Goal: Information Seeking & Learning: Learn about a topic

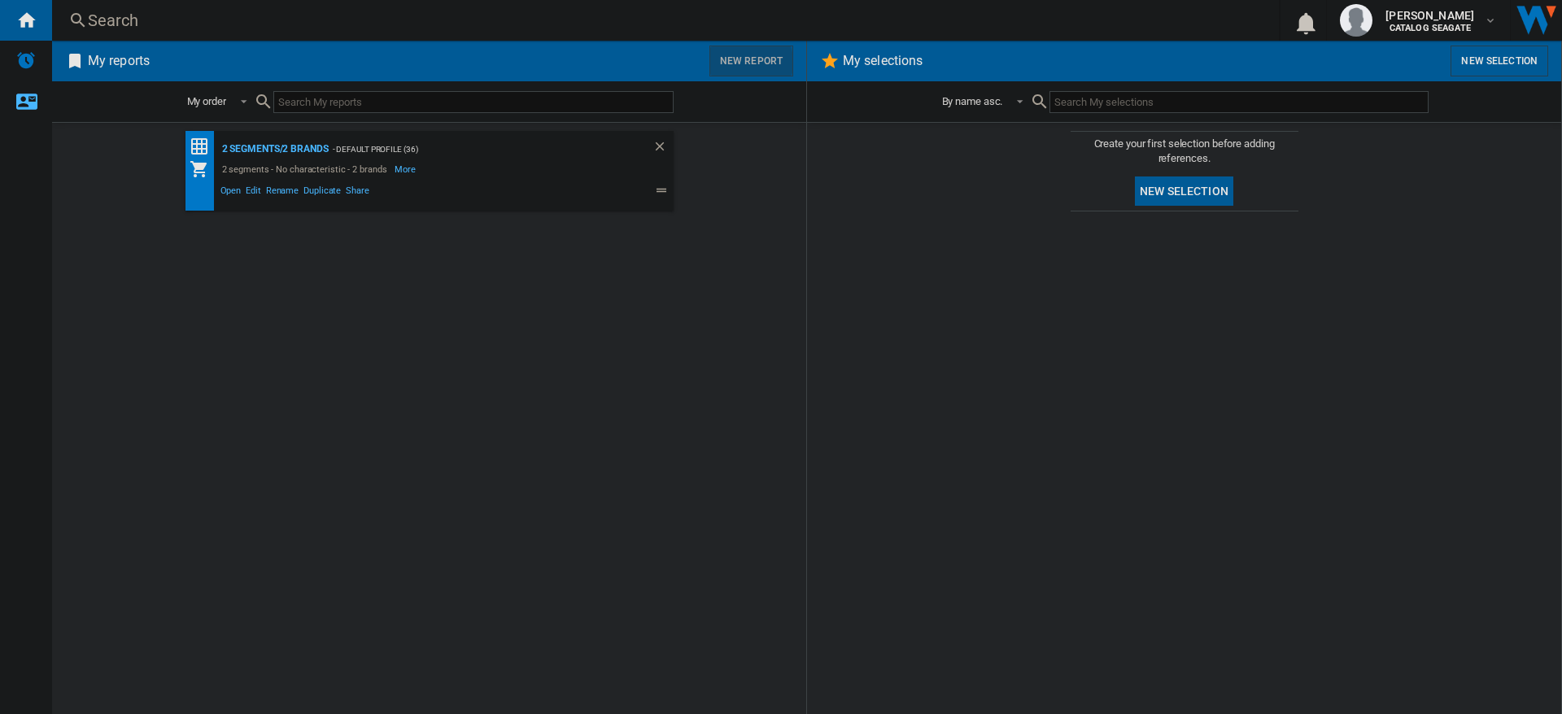
click at [749, 63] on button "New report" at bounding box center [751, 61] width 84 height 31
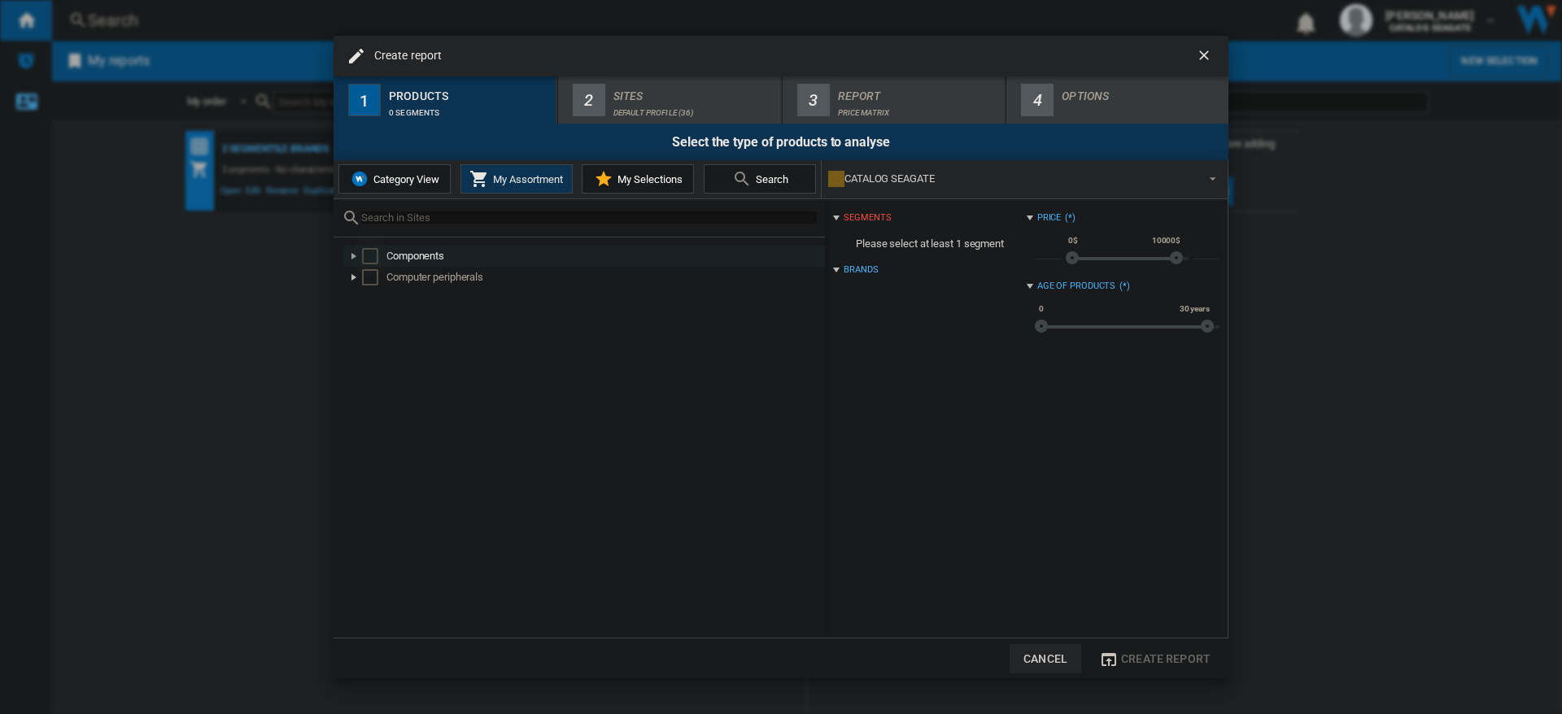
click at [375, 256] on div "Select" at bounding box center [370, 256] width 16 height 16
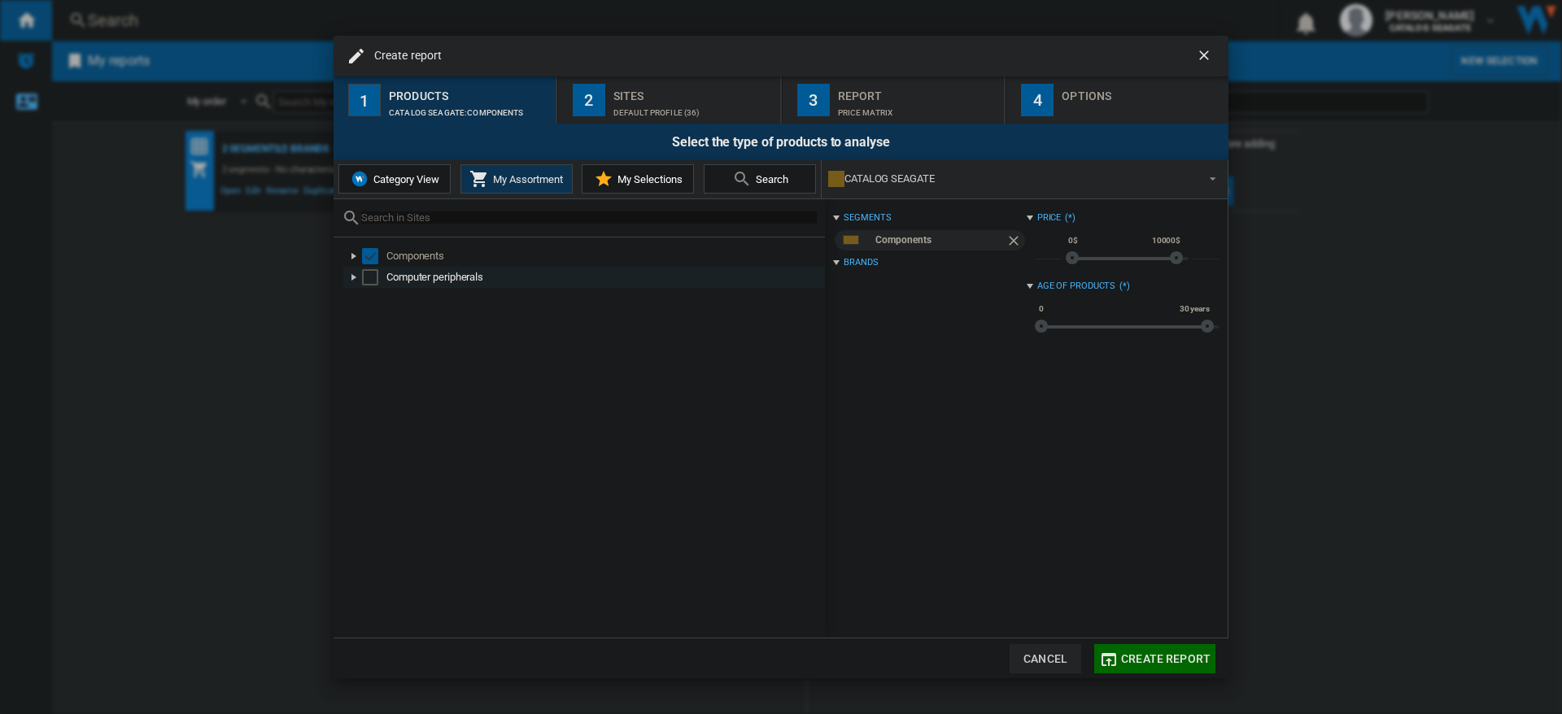
click at [368, 278] on div "Select" at bounding box center [370, 277] width 16 height 16
click at [1169, 663] on span "Create report" at bounding box center [1165, 659] width 89 height 13
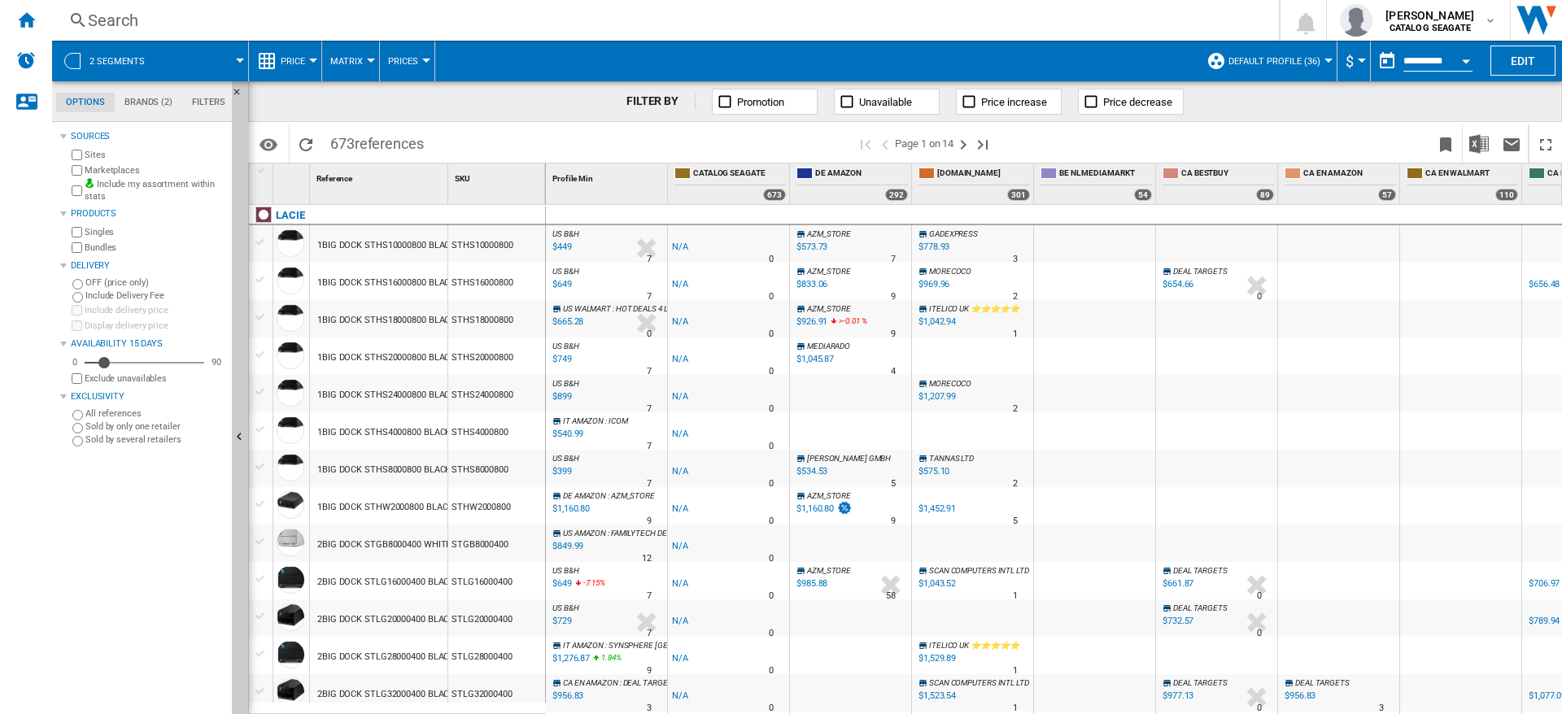
click at [1034, 52] on span at bounding box center [816, 61] width 763 height 41
click at [478, 319] on div "STHS18000800" at bounding box center [496, 318] width 97 height 37
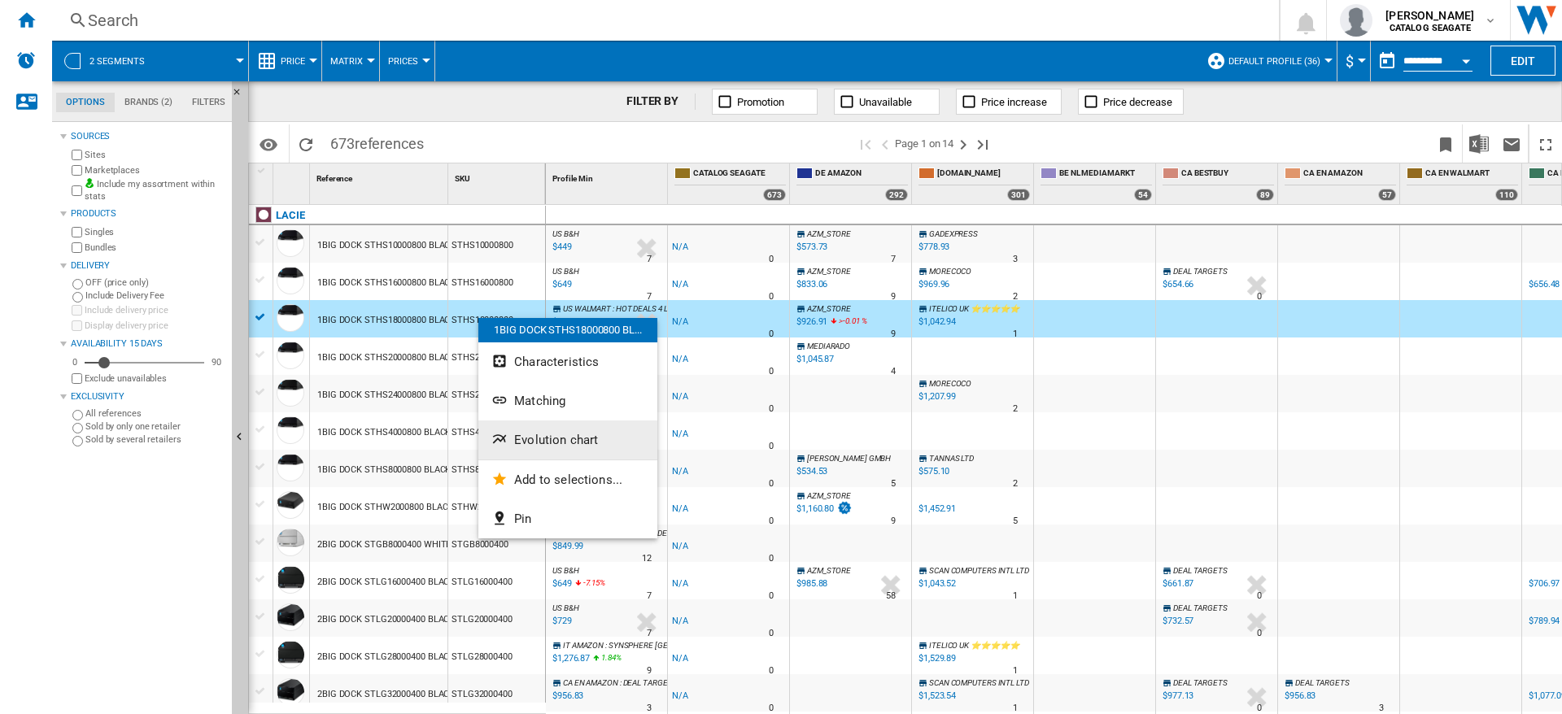
click at [550, 441] on span "Evolution chart" at bounding box center [556, 440] width 84 height 15
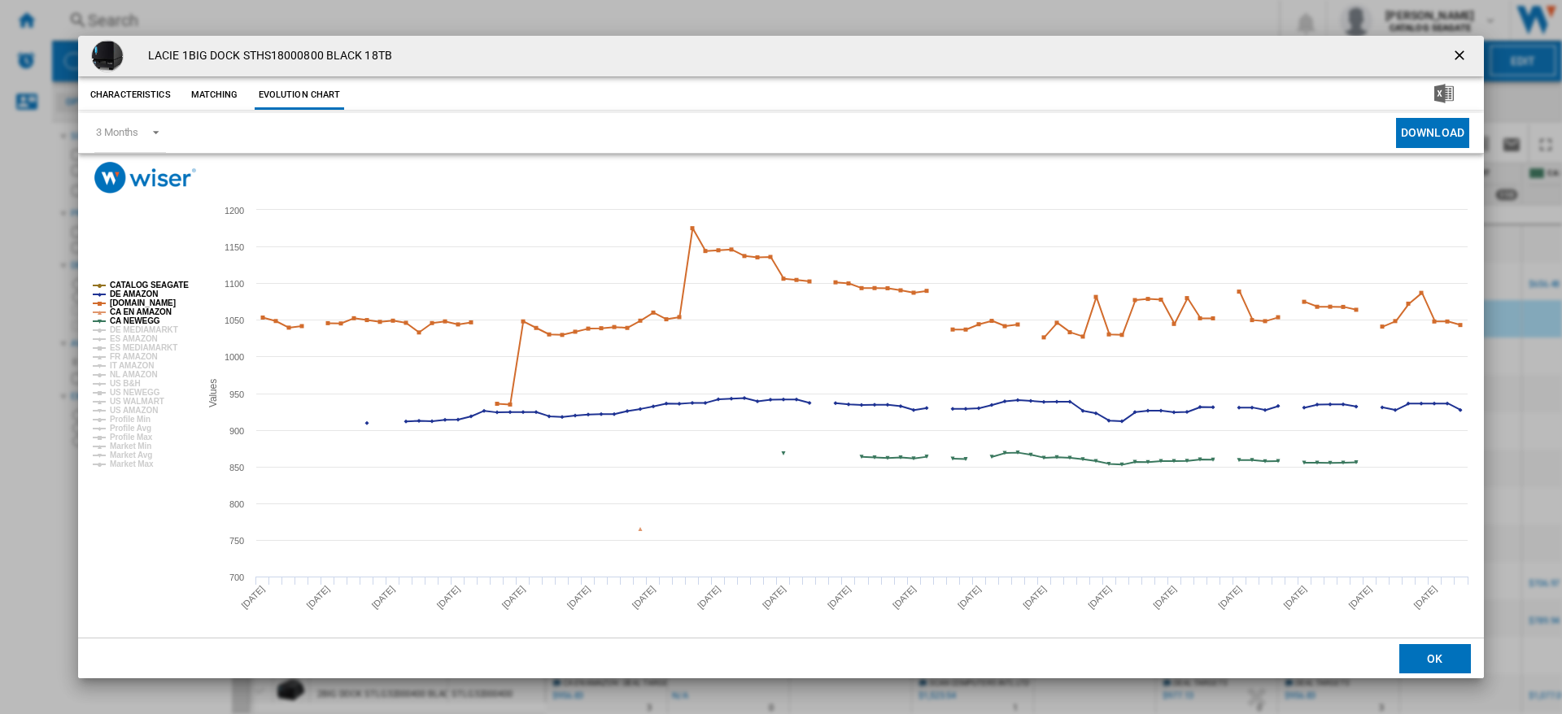
click at [1460, 55] on ng-md-icon "getI18NText('BUTTONS.CLOSE_DIALOG')" at bounding box center [1461, 57] width 20 height 20
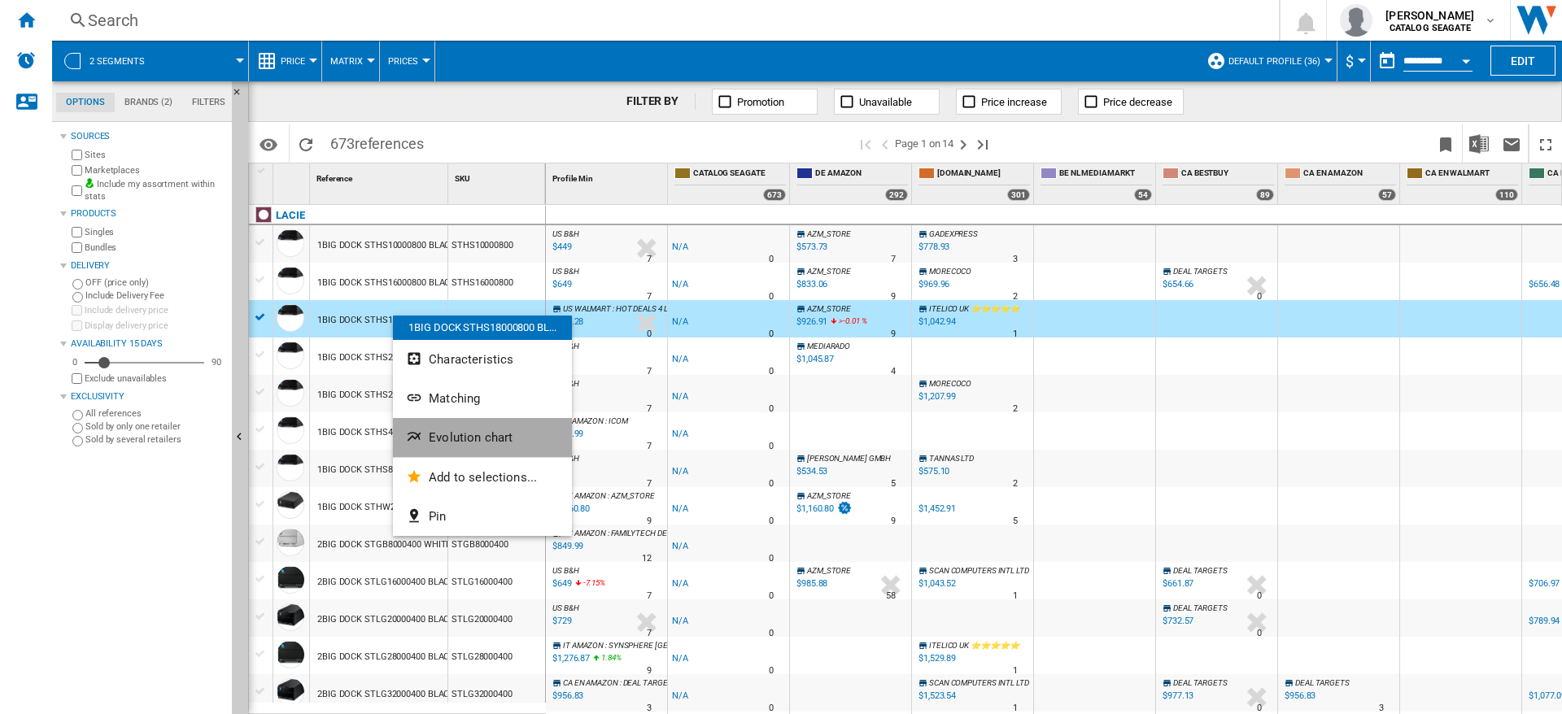
click at [490, 446] on button "Evolution chart" at bounding box center [482, 437] width 179 height 39
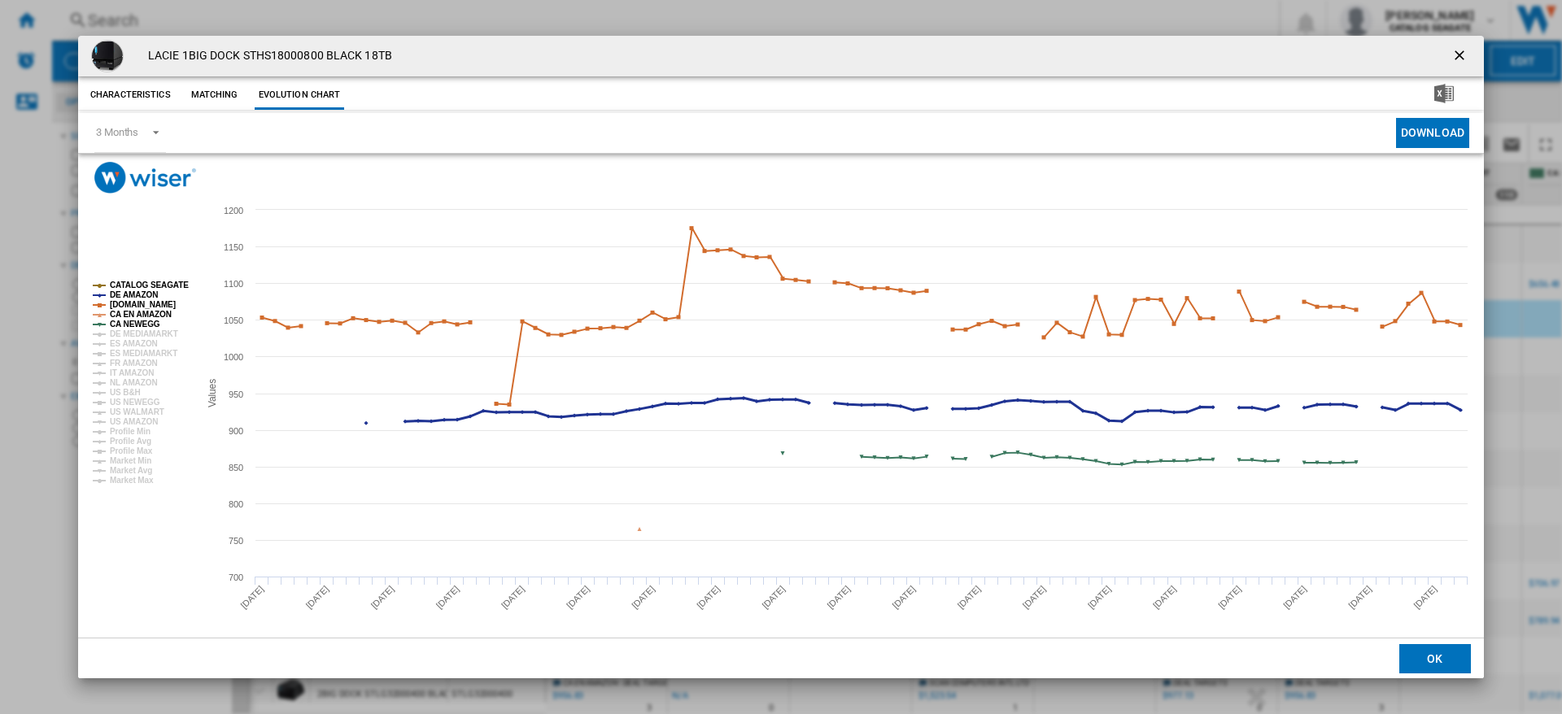
click at [121, 295] on tspan "DE AMAZON" at bounding box center [134, 294] width 48 height 9
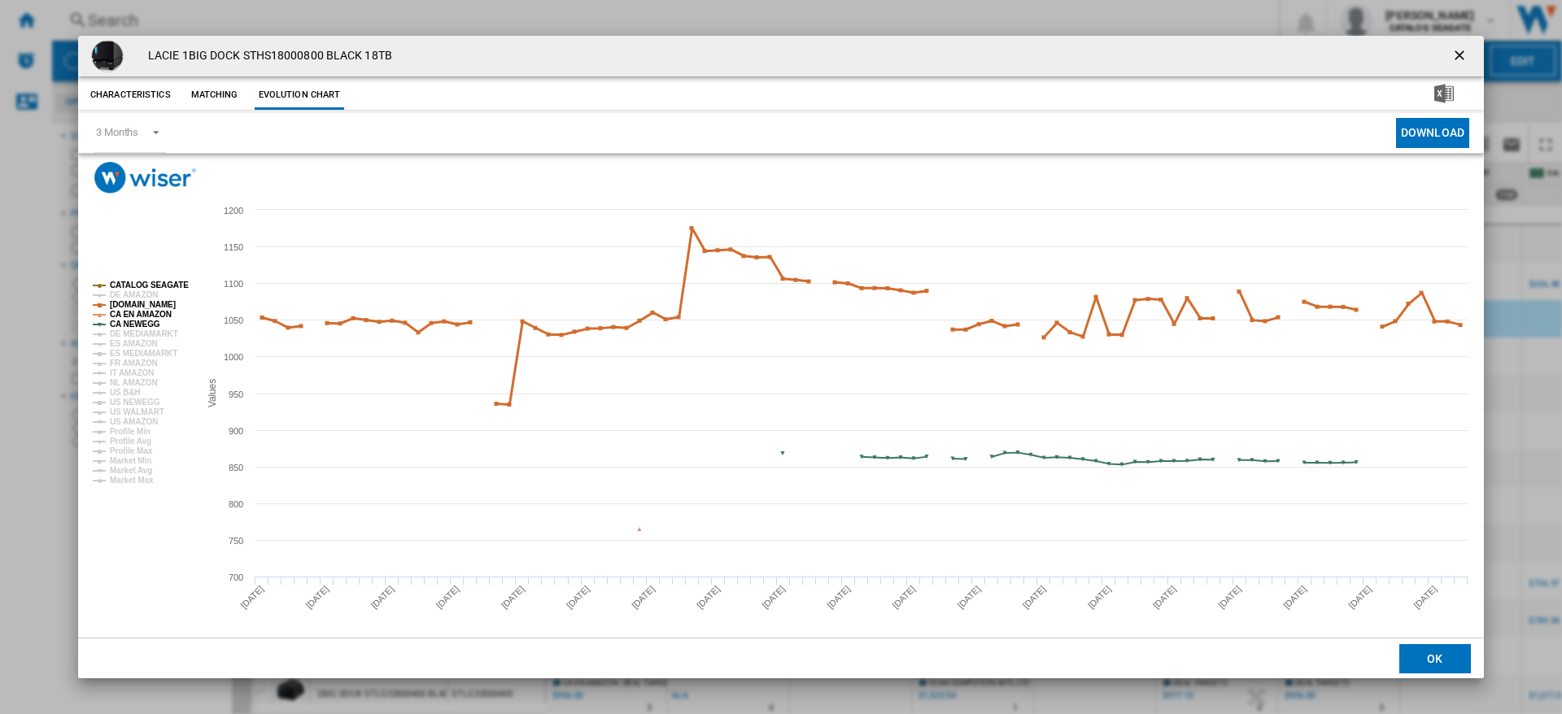
click at [142, 304] on tspan "[DOMAIN_NAME]" at bounding box center [143, 304] width 66 height 9
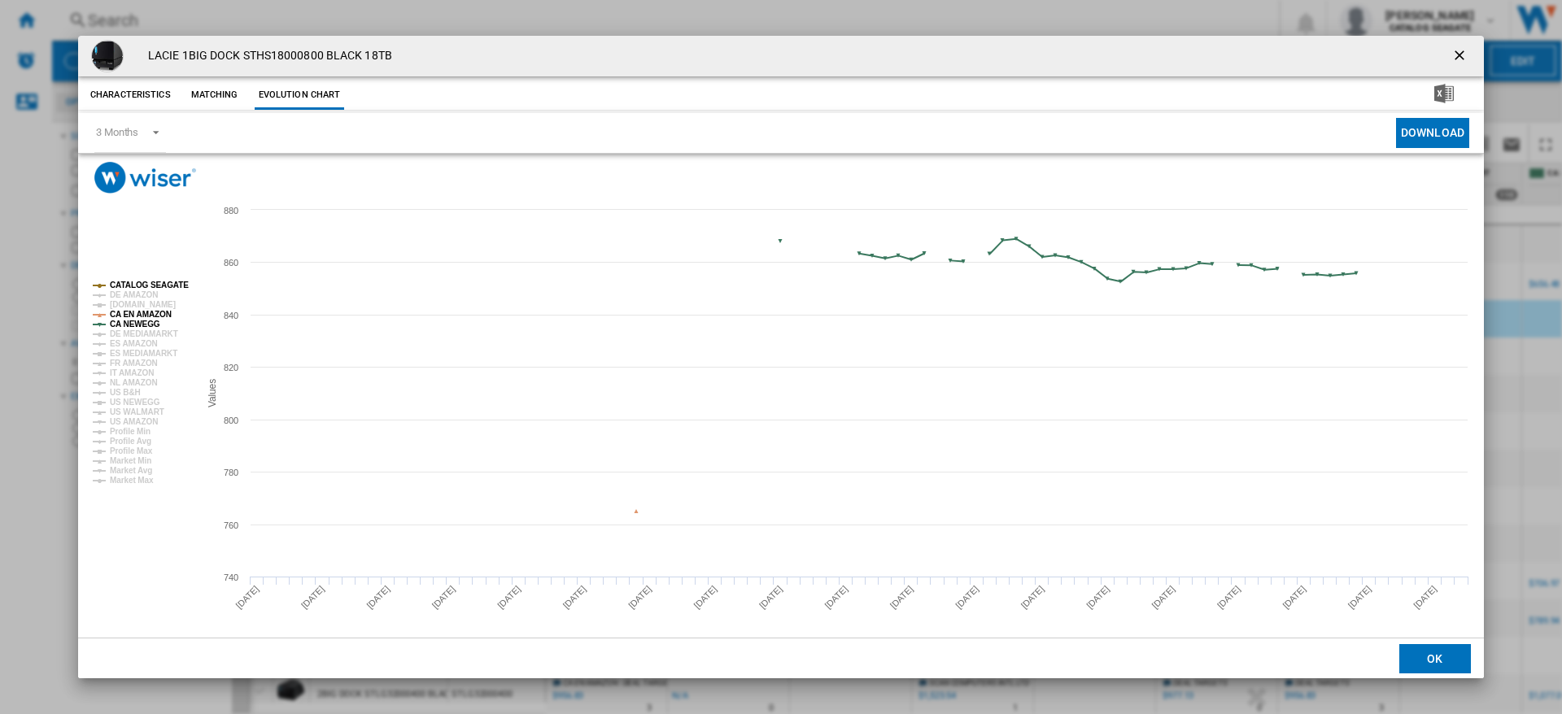
click at [142, 316] on tspan "CA EN AMAZON" at bounding box center [141, 314] width 62 height 9
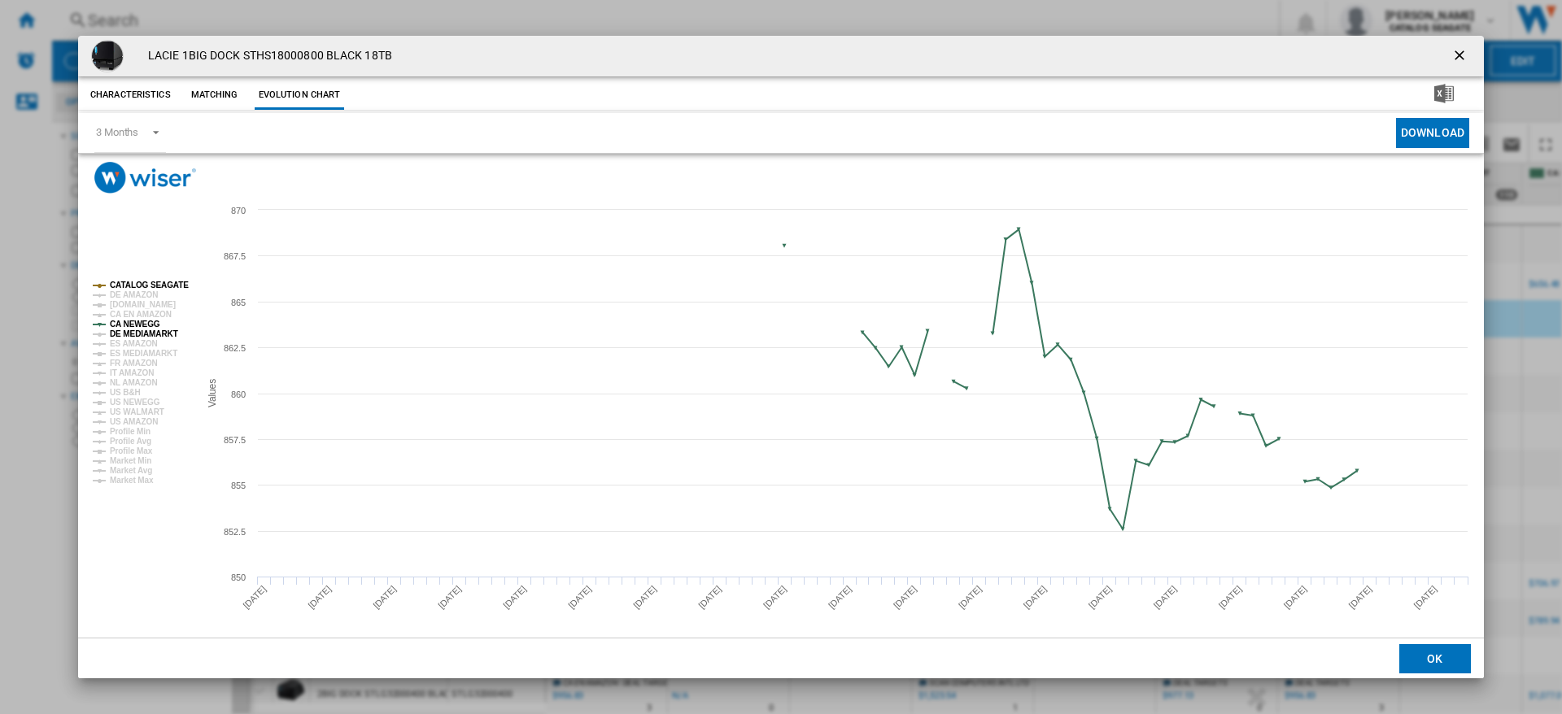
drag, startPoint x: 142, startPoint y: 330, endPoint x: 142, endPoint y: 317, distance: 12.2
click at [142, 328] on g "CATALOG SEAGATE DE AMAZON [DOMAIN_NAME] [GEOGRAPHIC_DATA] EN AMAZON [GEOGRAPHIC…" at bounding box center [141, 383] width 96 height 204
click at [142, 322] on tspan "CA NEWEGG" at bounding box center [135, 324] width 50 height 9
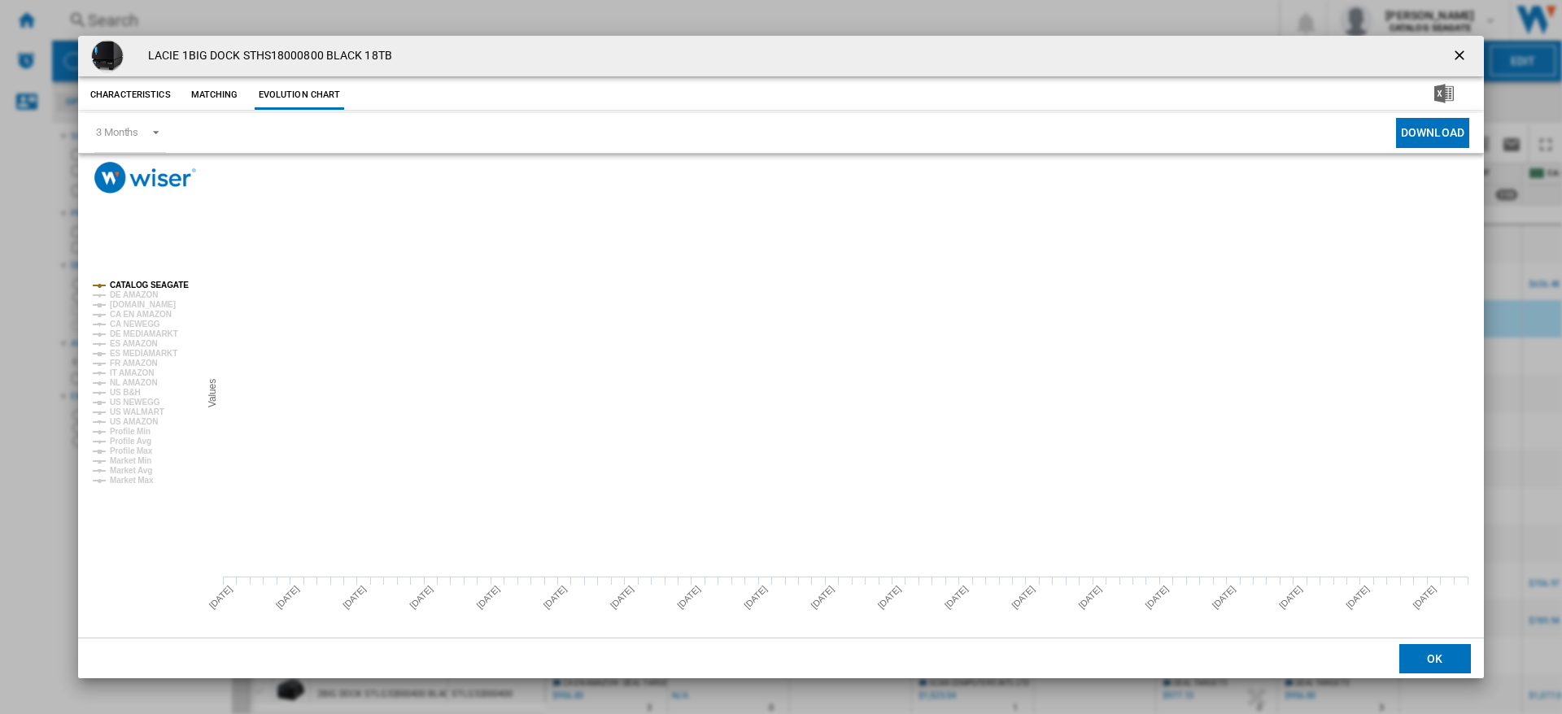
click at [163, 282] on tspan "CATALOG SEAGATE" at bounding box center [149, 285] width 79 height 9
click at [149, 295] on tspan "DE AMAZON" at bounding box center [134, 294] width 48 height 9
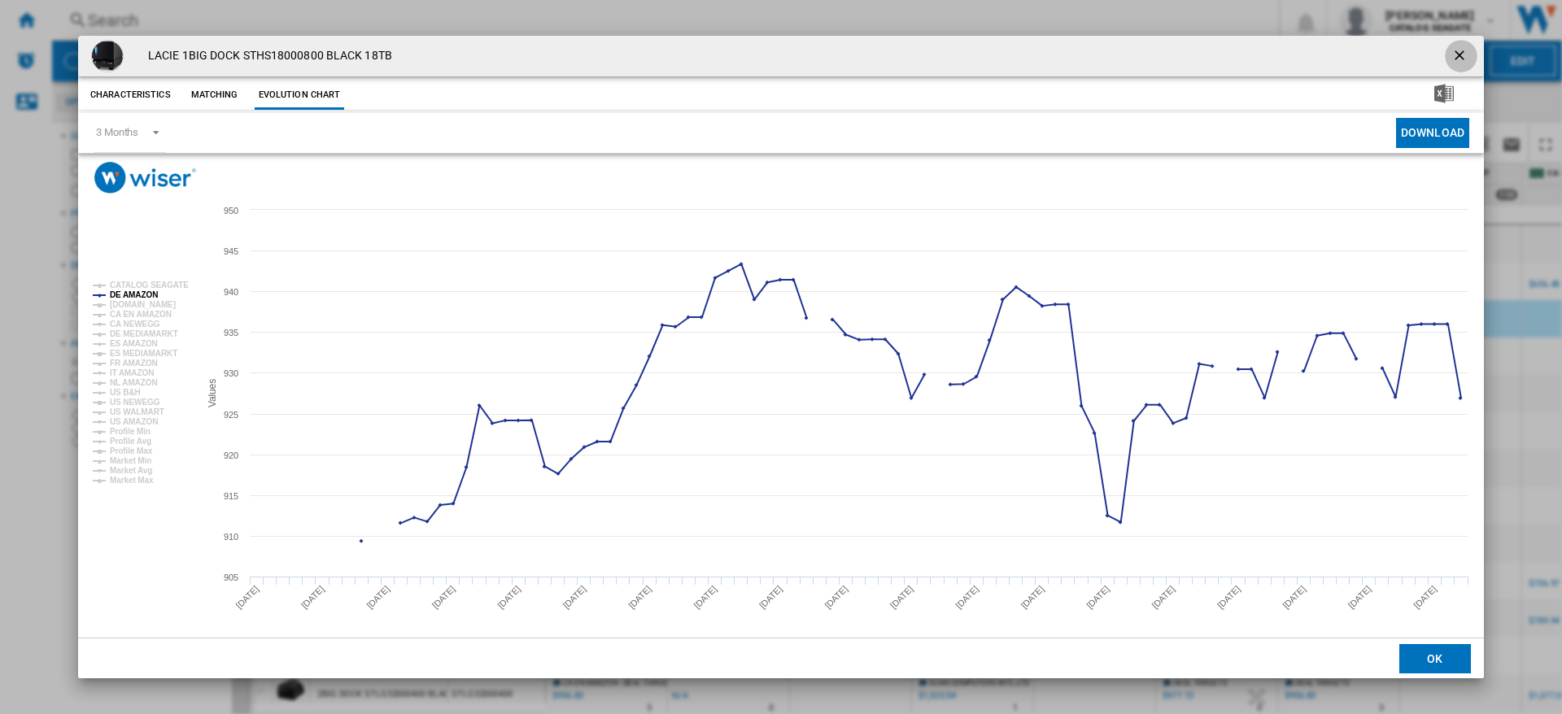
click at [1462, 52] on ng-md-icon "getI18NText('BUTTONS.CLOSE_DIALOG')" at bounding box center [1461, 57] width 20 height 20
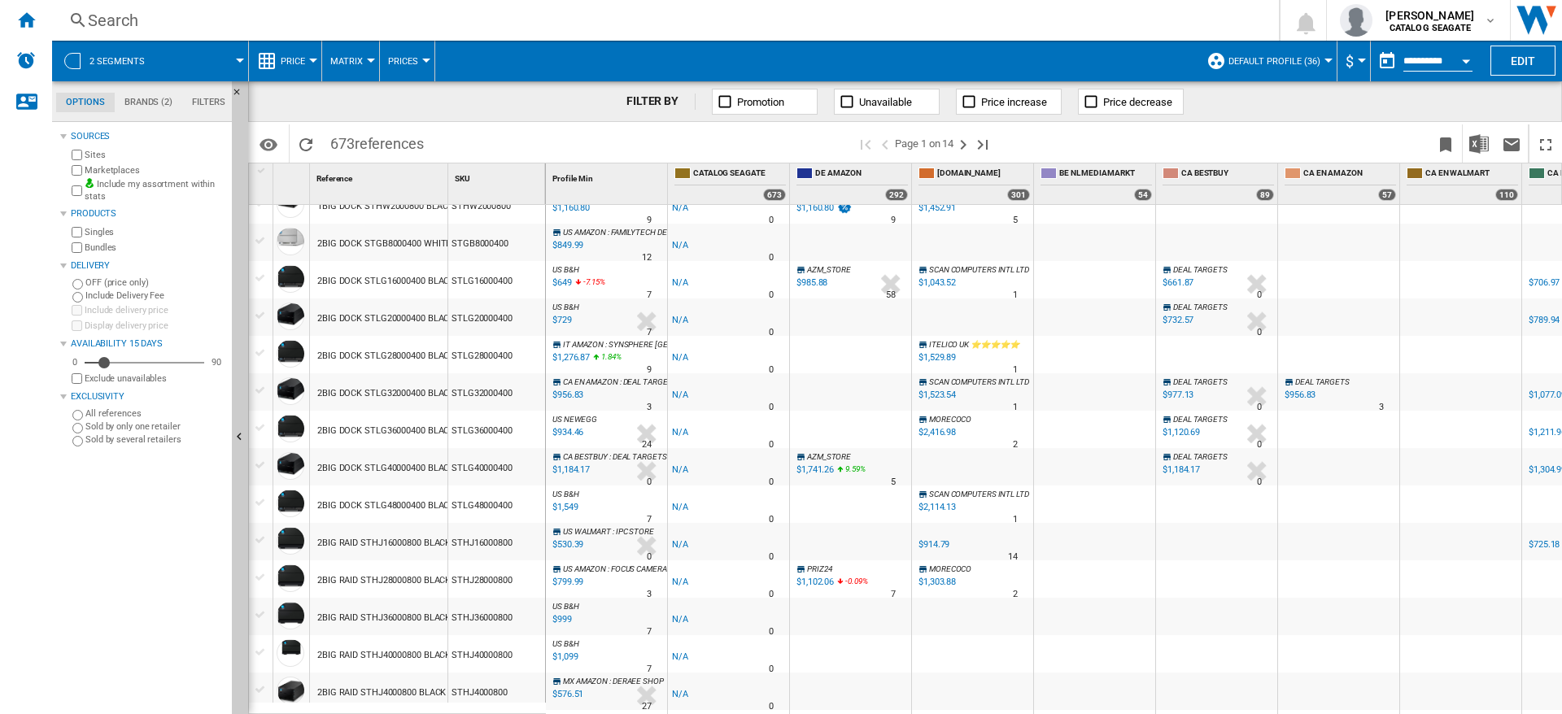
scroll to position [519, 0]
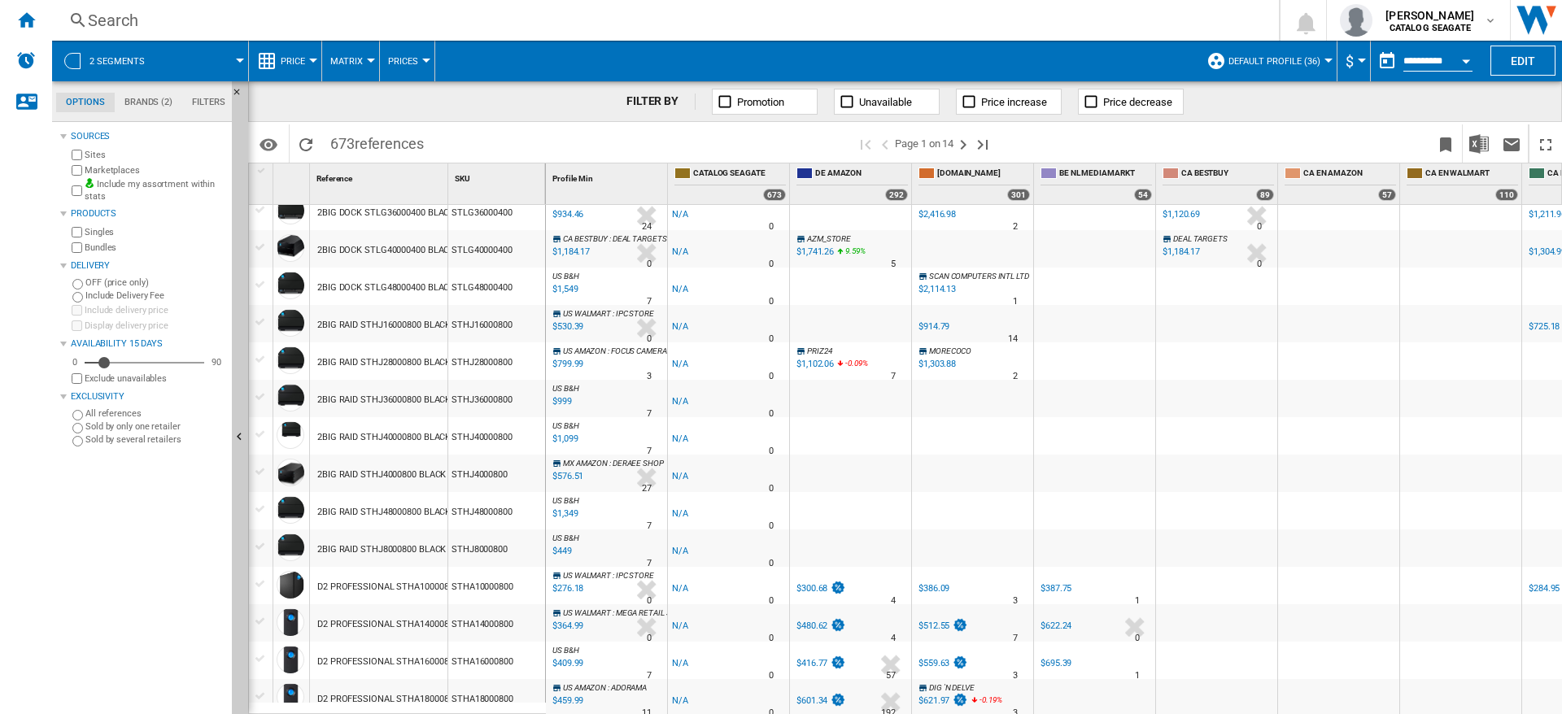
click at [857, 358] on div "PRIZ24 -1.0 % $1,102.06 -0.09 % N/A 7 PRIZ24" at bounding box center [850, 365] width 115 height 37
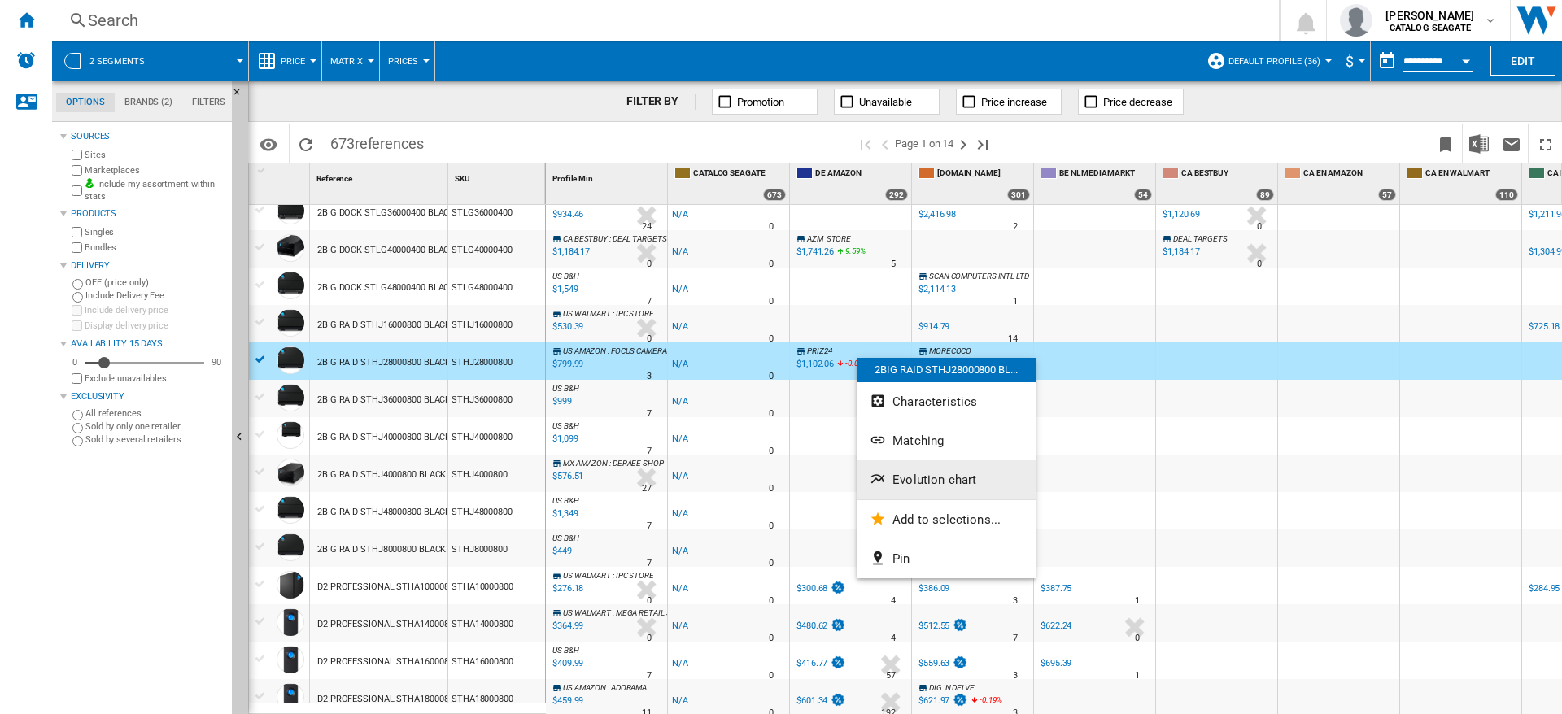
click at [914, 481] on span "Evolution chart" at bounding box center [935, 480] width 84 height 15
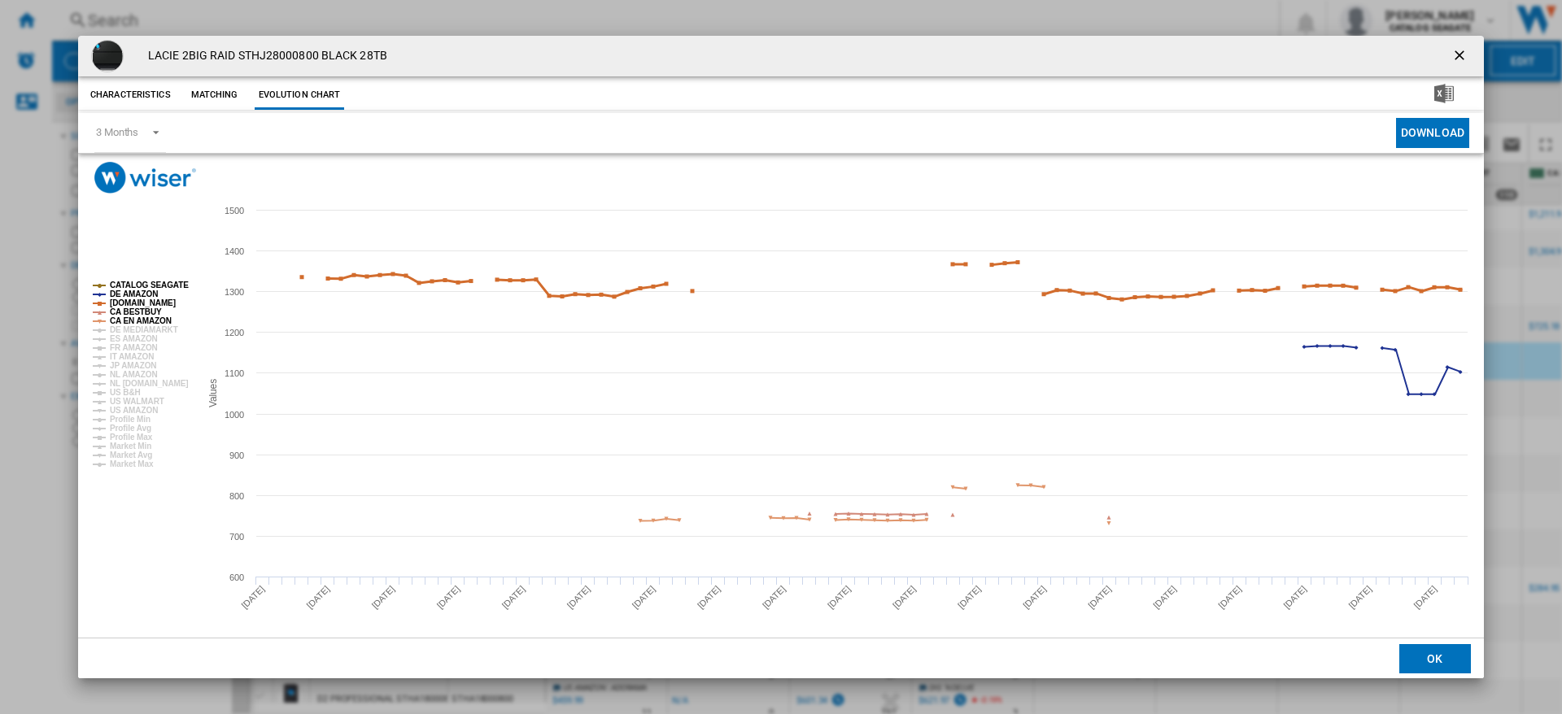
click at [146, 302] on tspan "[DOMAIN_NAME]" at bounding box center [143, 303] width 66 height 9
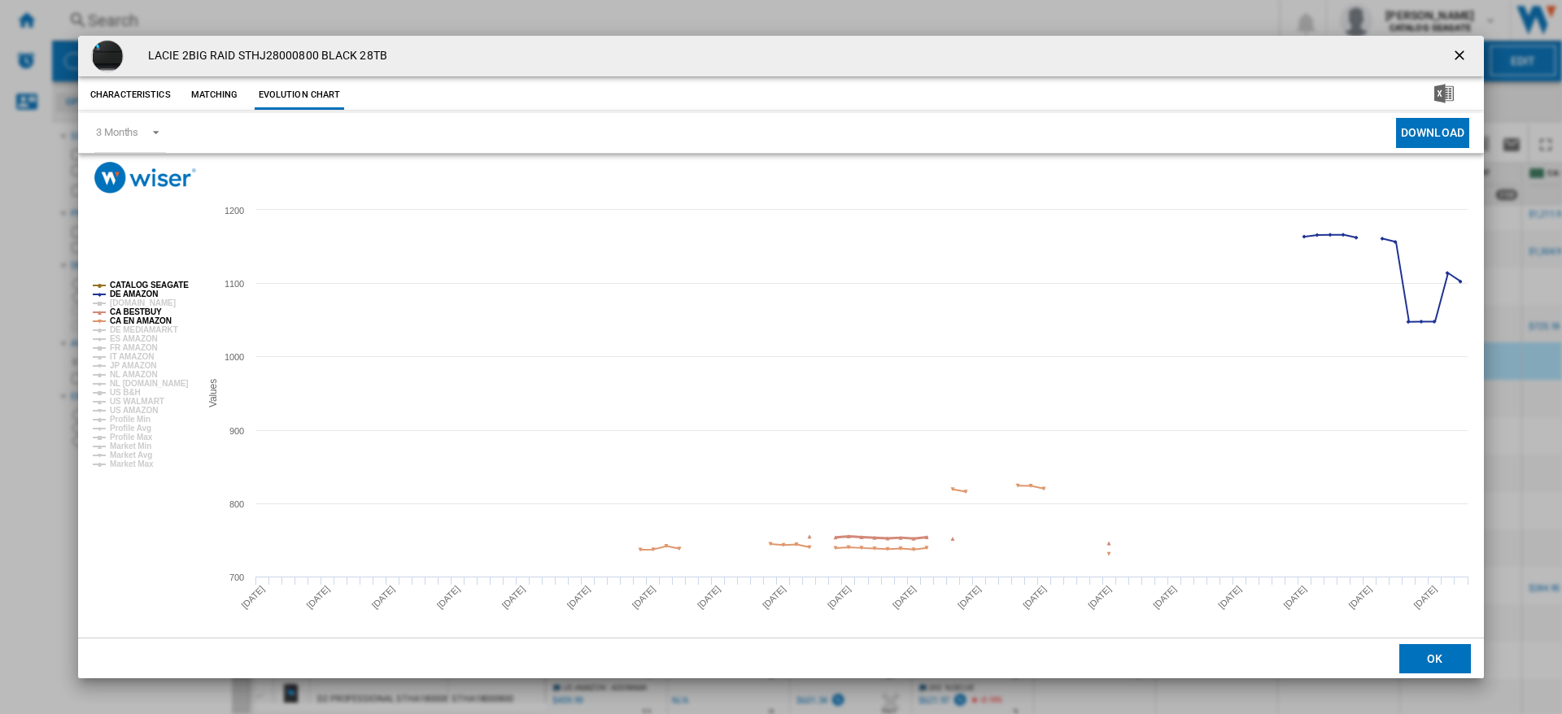
click at [144, 311] on tspan "CA BESTBUY" at bounding box center [136, 312] width 52 height 9
click at [143, 321] on tspan "CA EN AMAZON" at bounding box center [141, 320] width 62 height 9
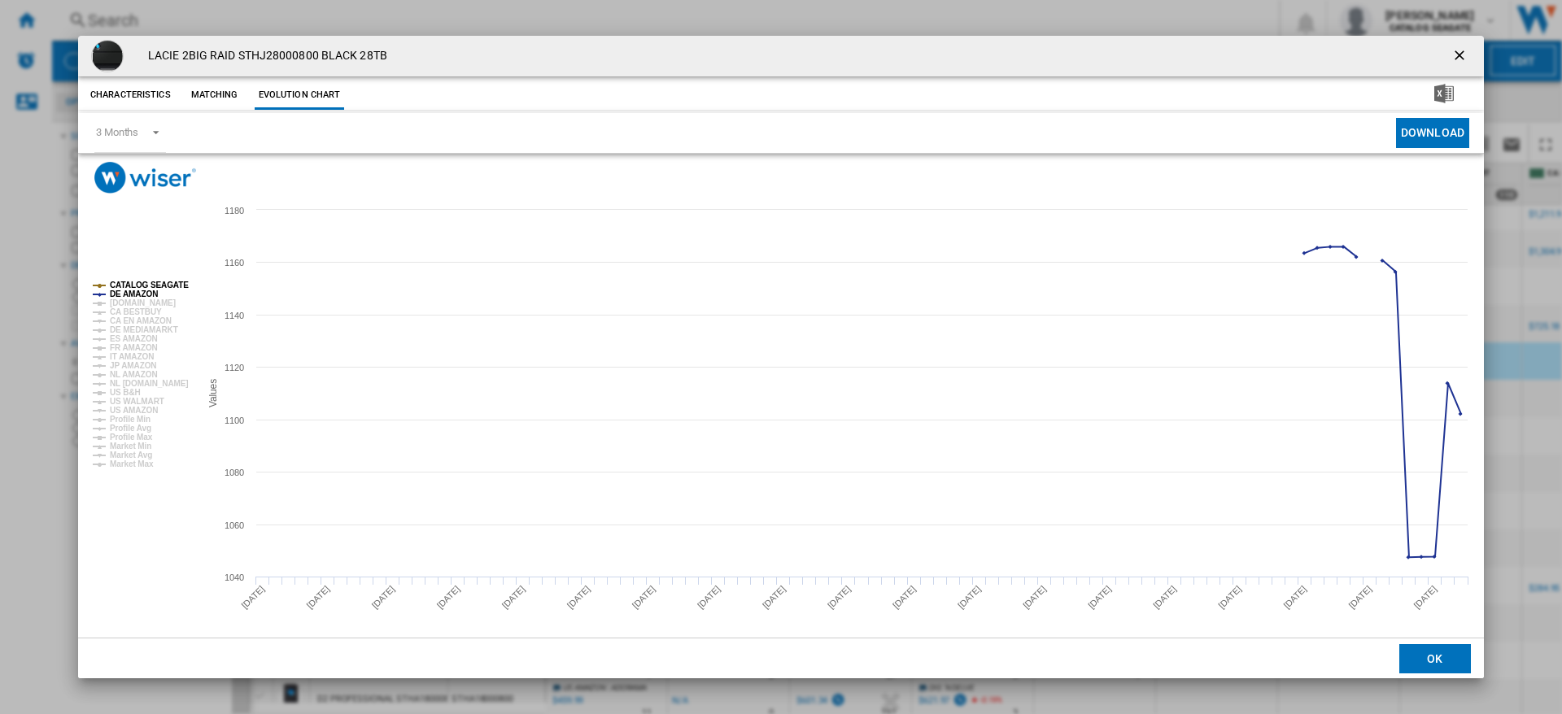
click at [146, 283] on tspan "CATALOG SEAGATE" at bounding box center [149, 285] width 79 height 9
click at [1465, 59] on ng-md-icon "getI18NText('BUTTONS.CLOSE_DIALOG')" at bounding box center [1461, 57] width 20 height 20
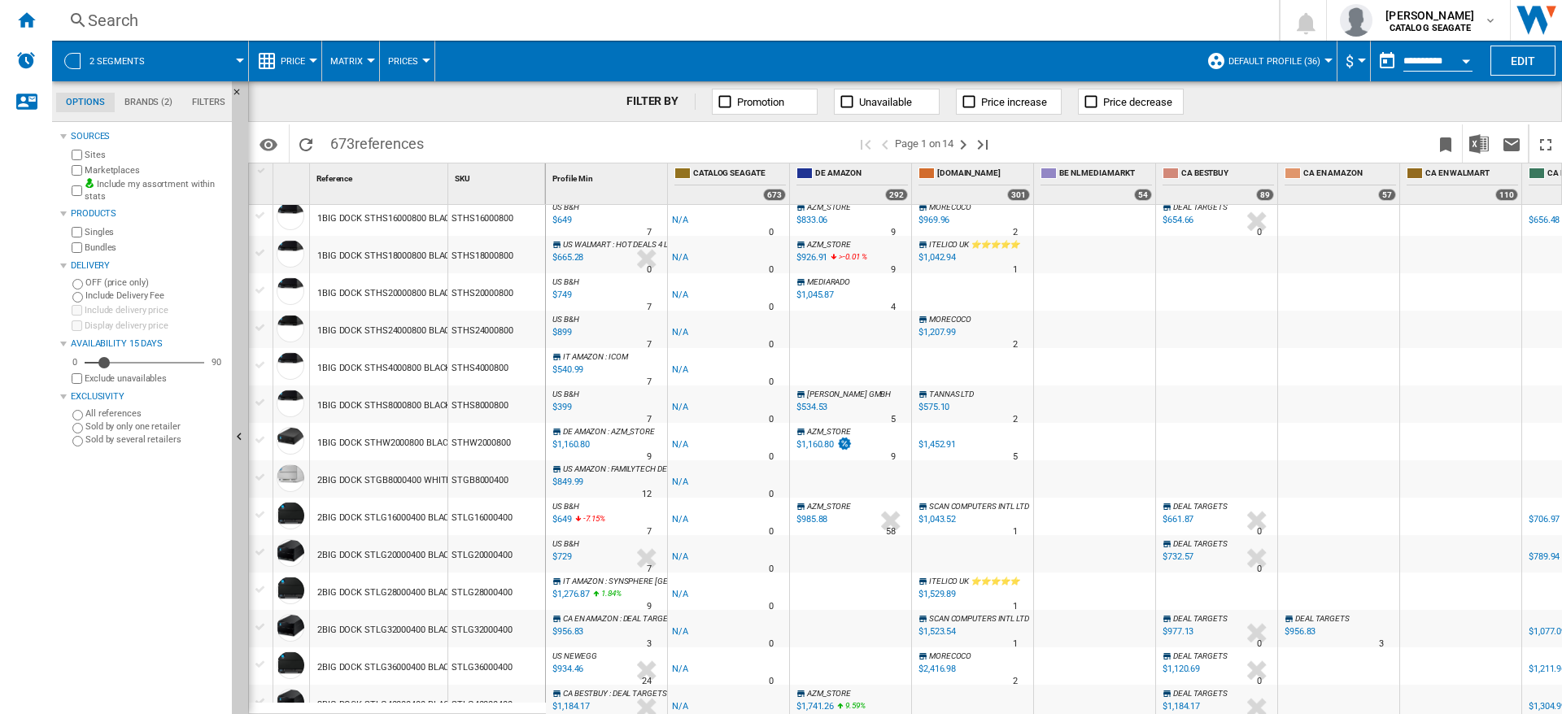
scroll to position [0, 0]
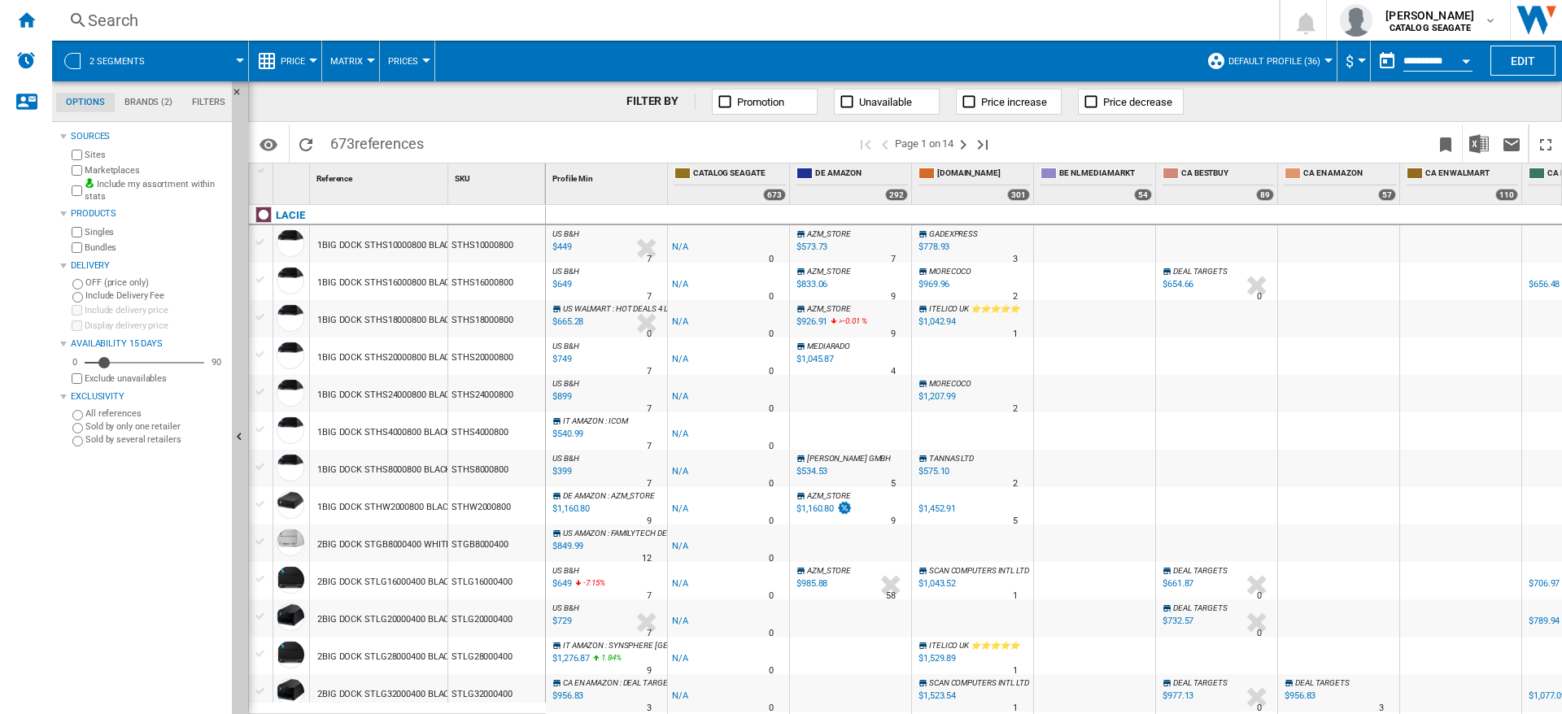
drag, startPoint x: 1093, startPoint y: 100, endPoint x: 1163, endPoint y: 132, distance: 76.8
click at [1093, 101] on ng-md-icon at bounding box center [1091, 102] width 16 height 16
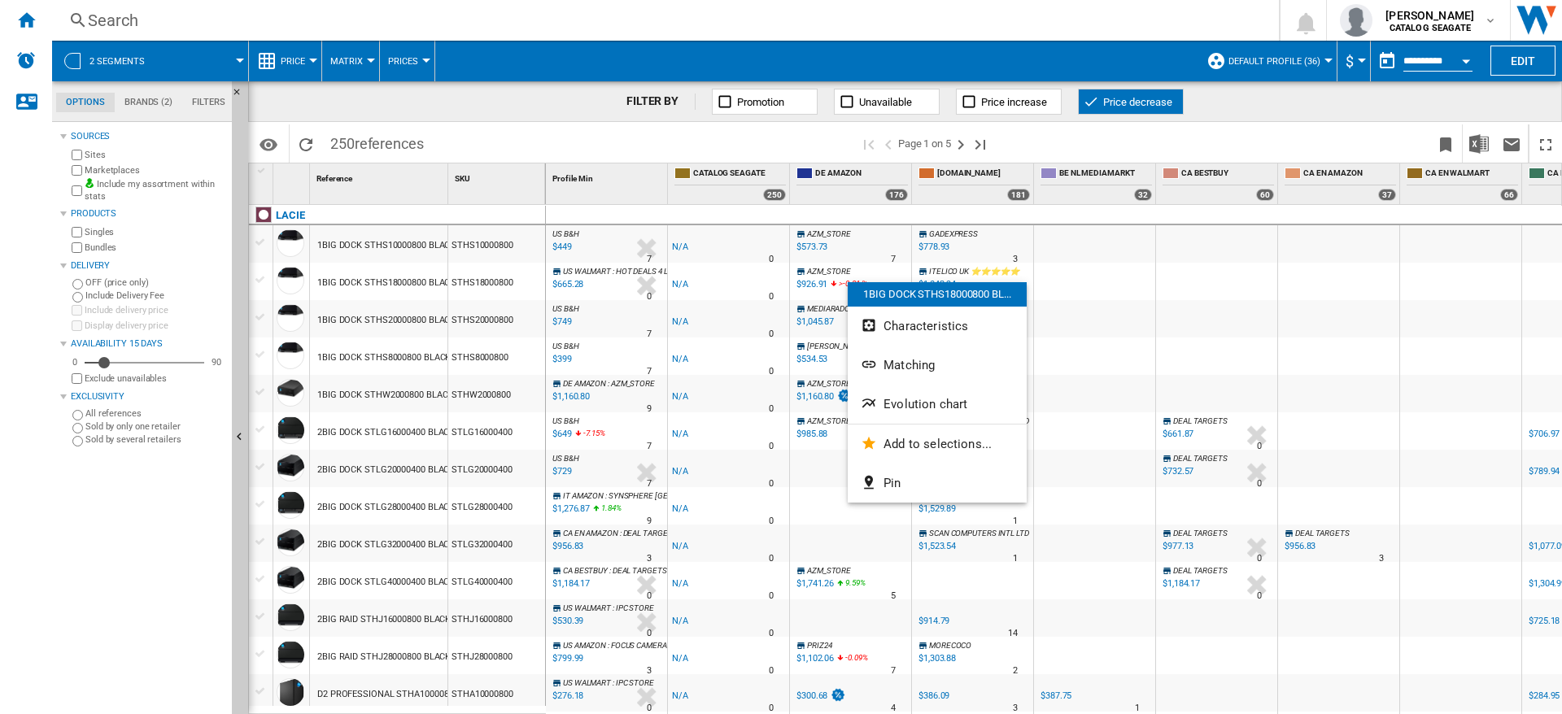
click at [1092, 11] on div at bounding box center [781, 357] width 1562 height 714
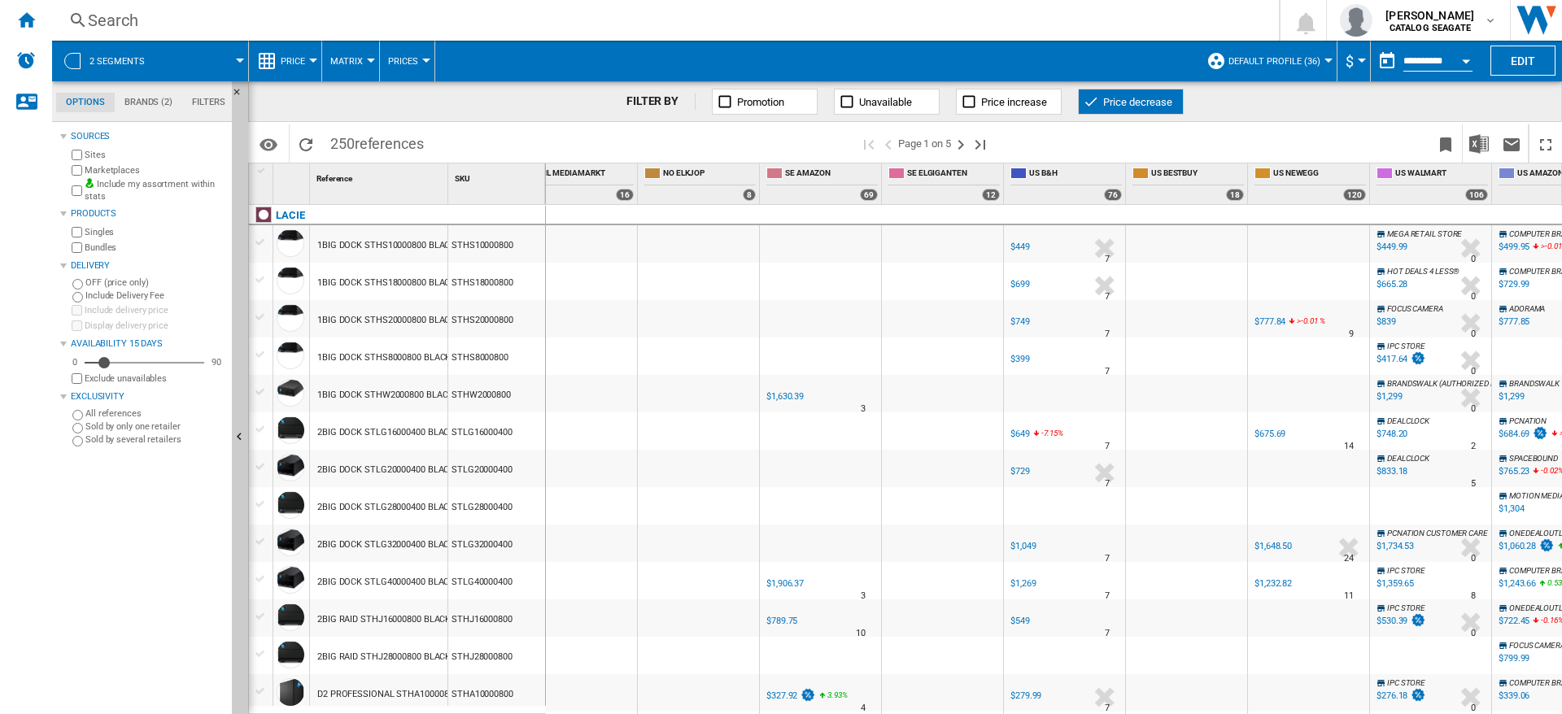
scroll to position [0, 3141]
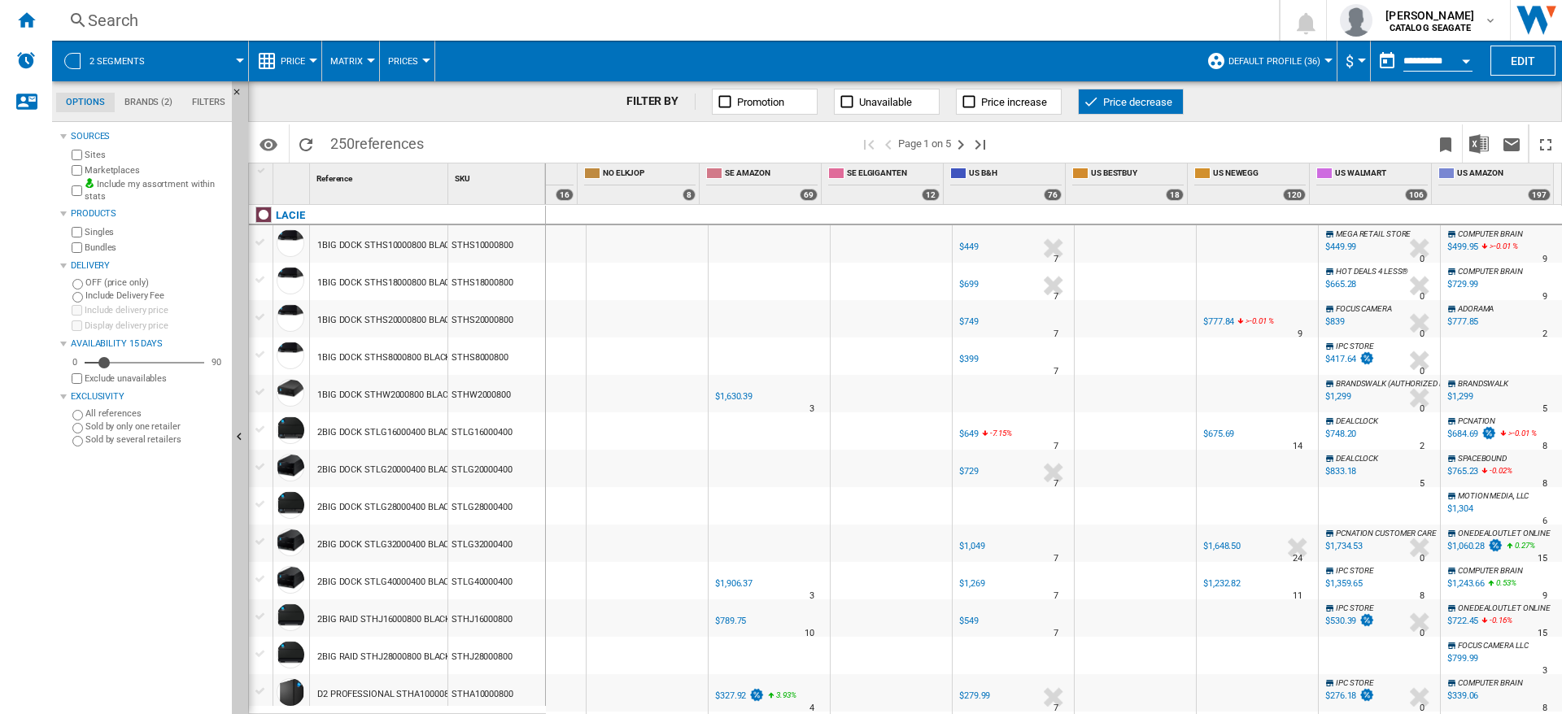
click at [388, 138] on span "references" at bounding box center [389, 143] width 69 height 17
click at [391, 145] on span "references" at bounding box center [389, 143] width 69 height 17
click at [1490, 244] on span ">-0.01" at bounding box center [1500, 246] width 20 height 9
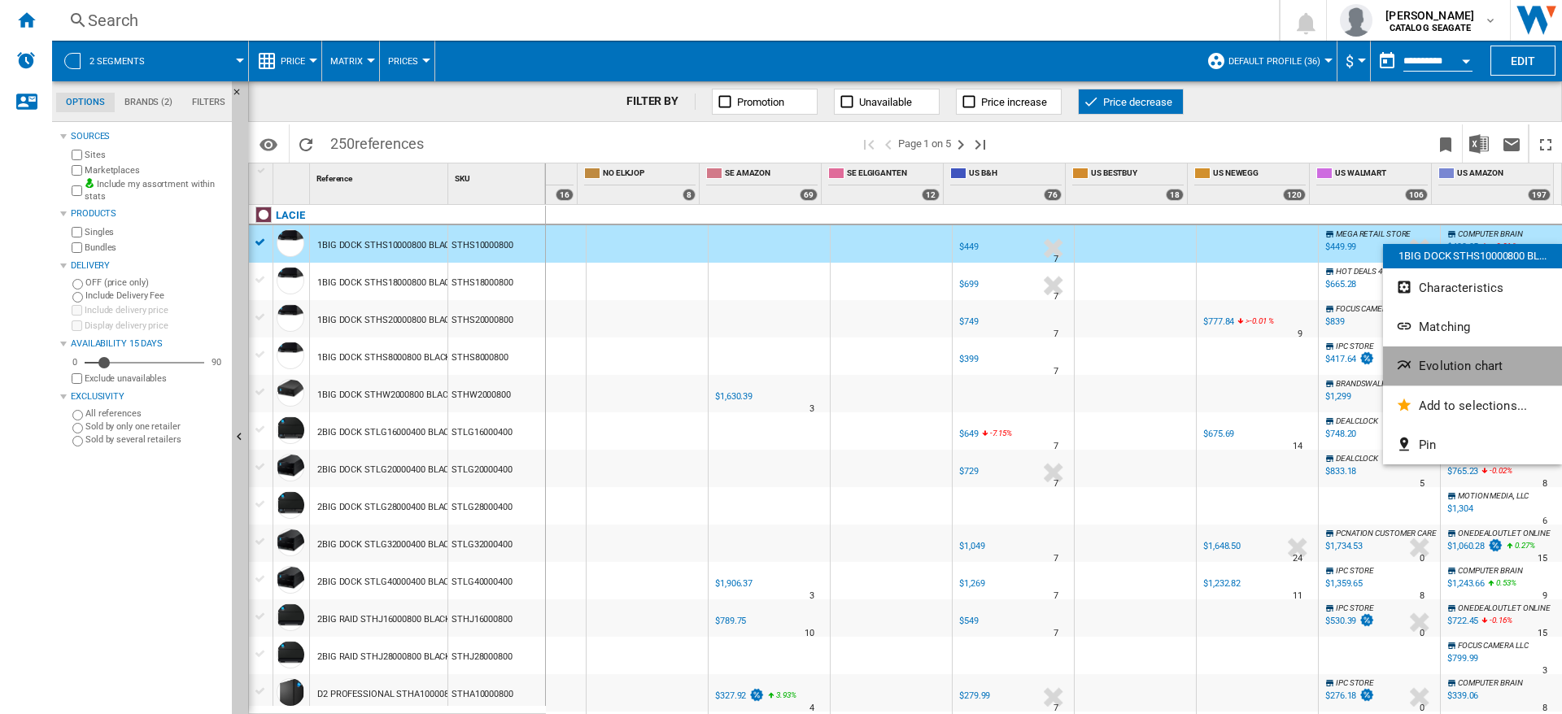
click at [1455, 374] on button "Evolution chart" at bounding box center [1472, 366] width 179 height 39
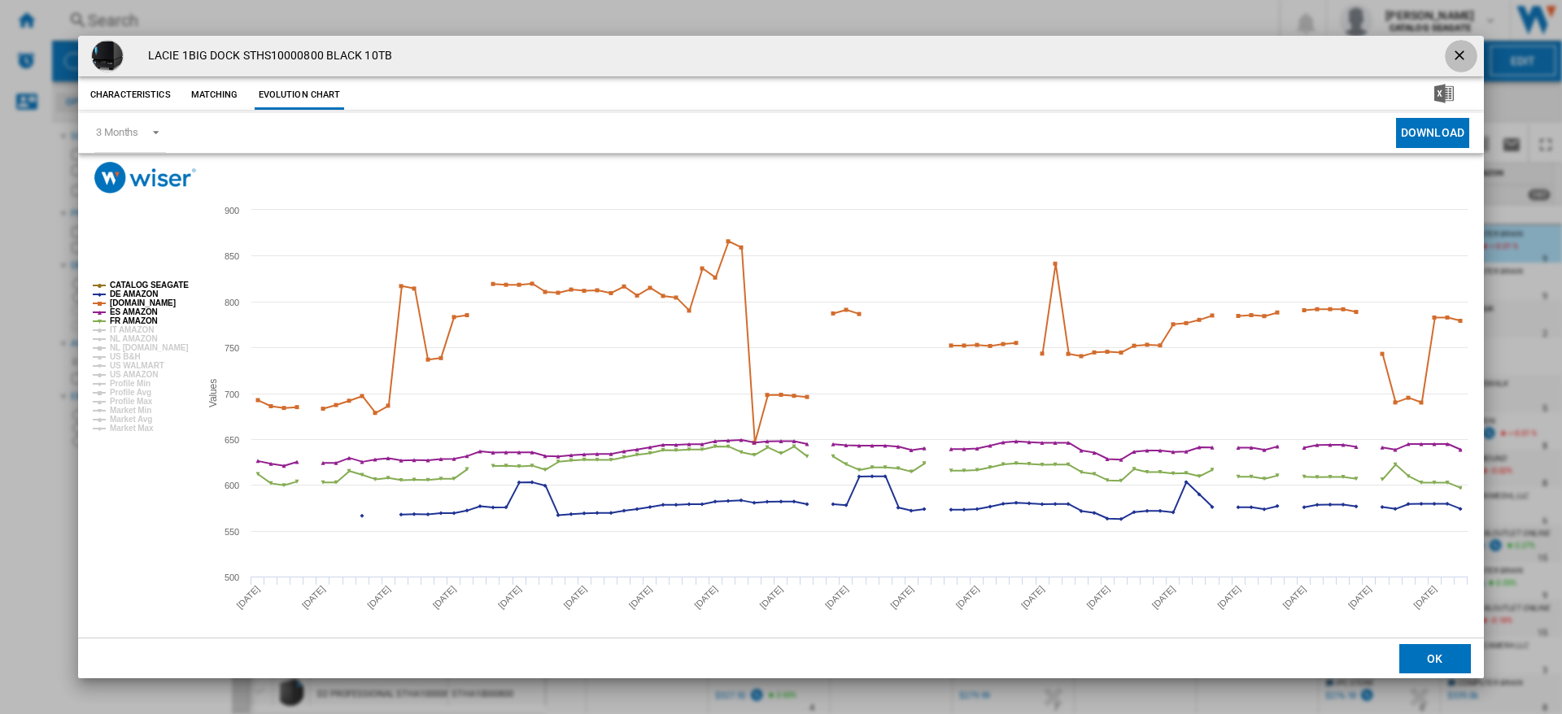
drag, startPoint x: 1459, startPoint y: 58, endPoint x: 1493, endPoint y: 107, distance: 59.6
click at [1460, 57] on ng-md-icon "getI18NText('BUTTONS.CLOSE_DIALOG')" at bounding box center [1461, 57] width 20 height 20
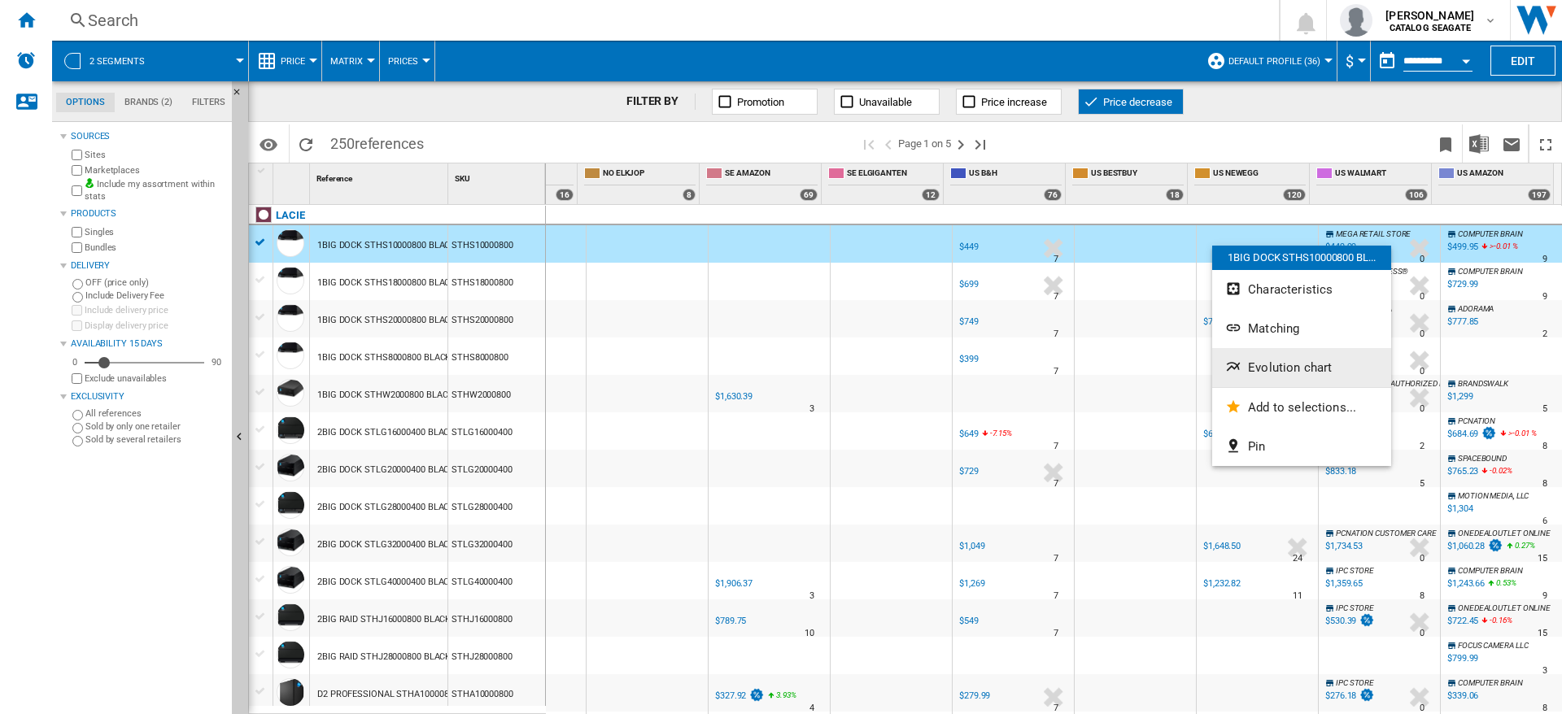
click at [1294, 366] on span "Evolution chart" at bounding box center [1290, 367] width 84 height 15
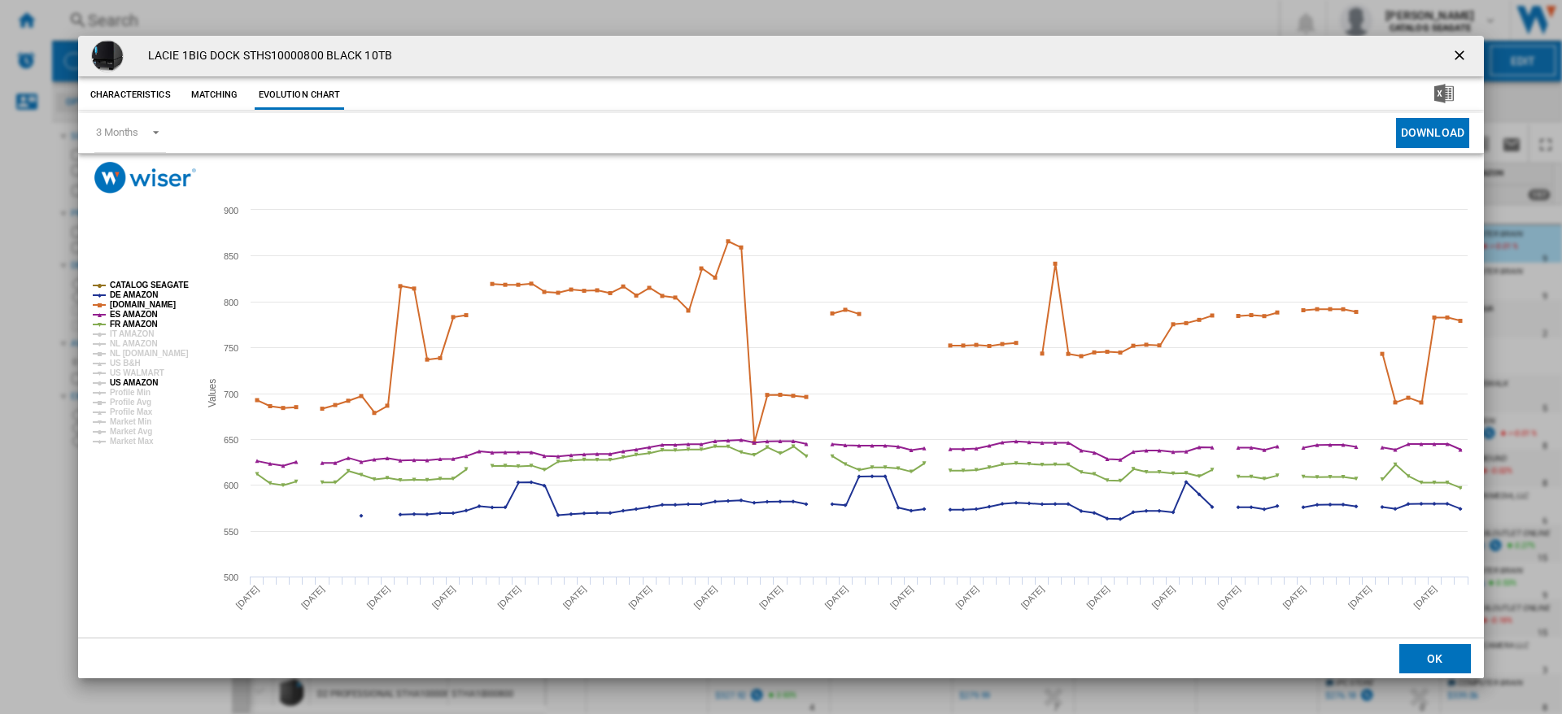
click at [135, 382] on tspan "US AMAZON" at bounding box center [134, 382] width 48 height 9
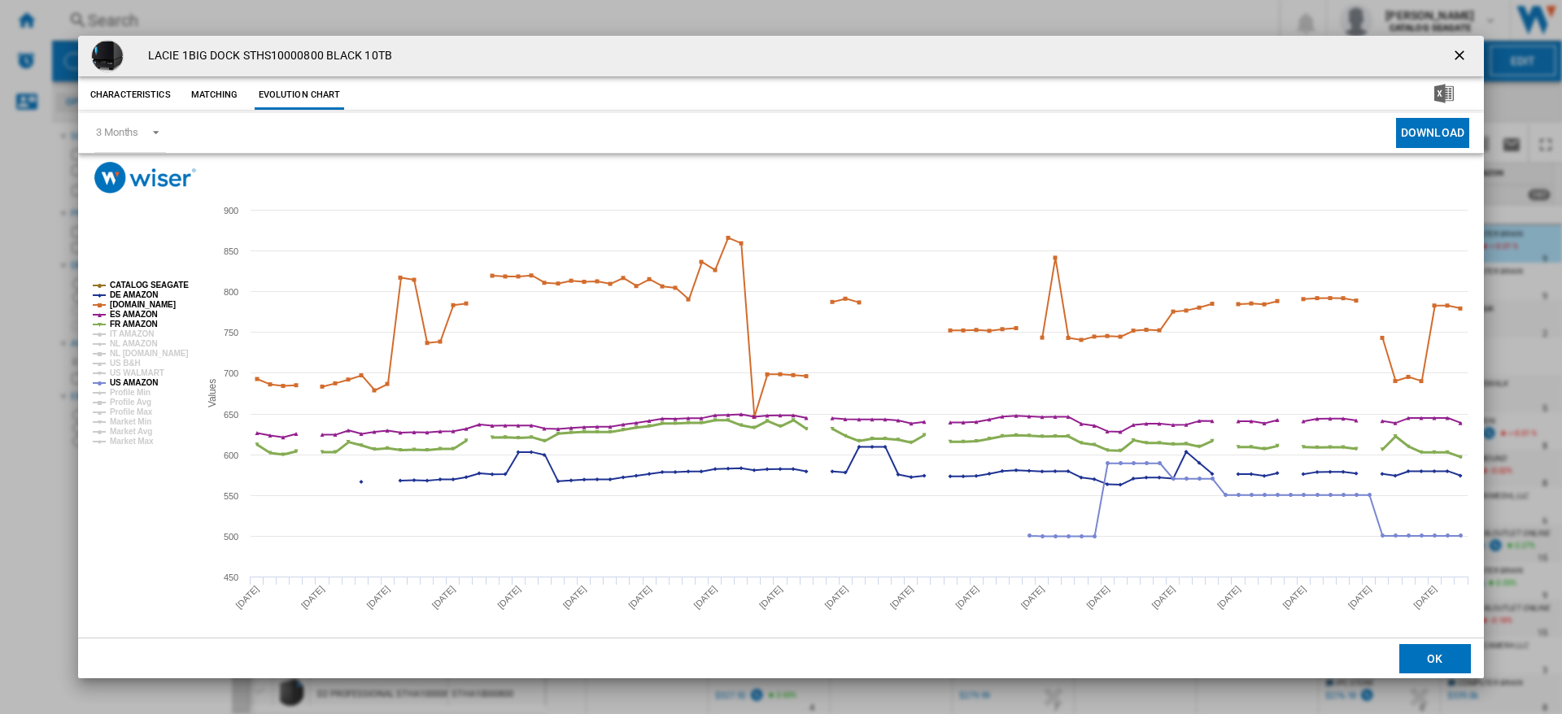
click at [139, 323] on tspan "FR AMAZON" at bounding box center [134, 324] width 48 height 9
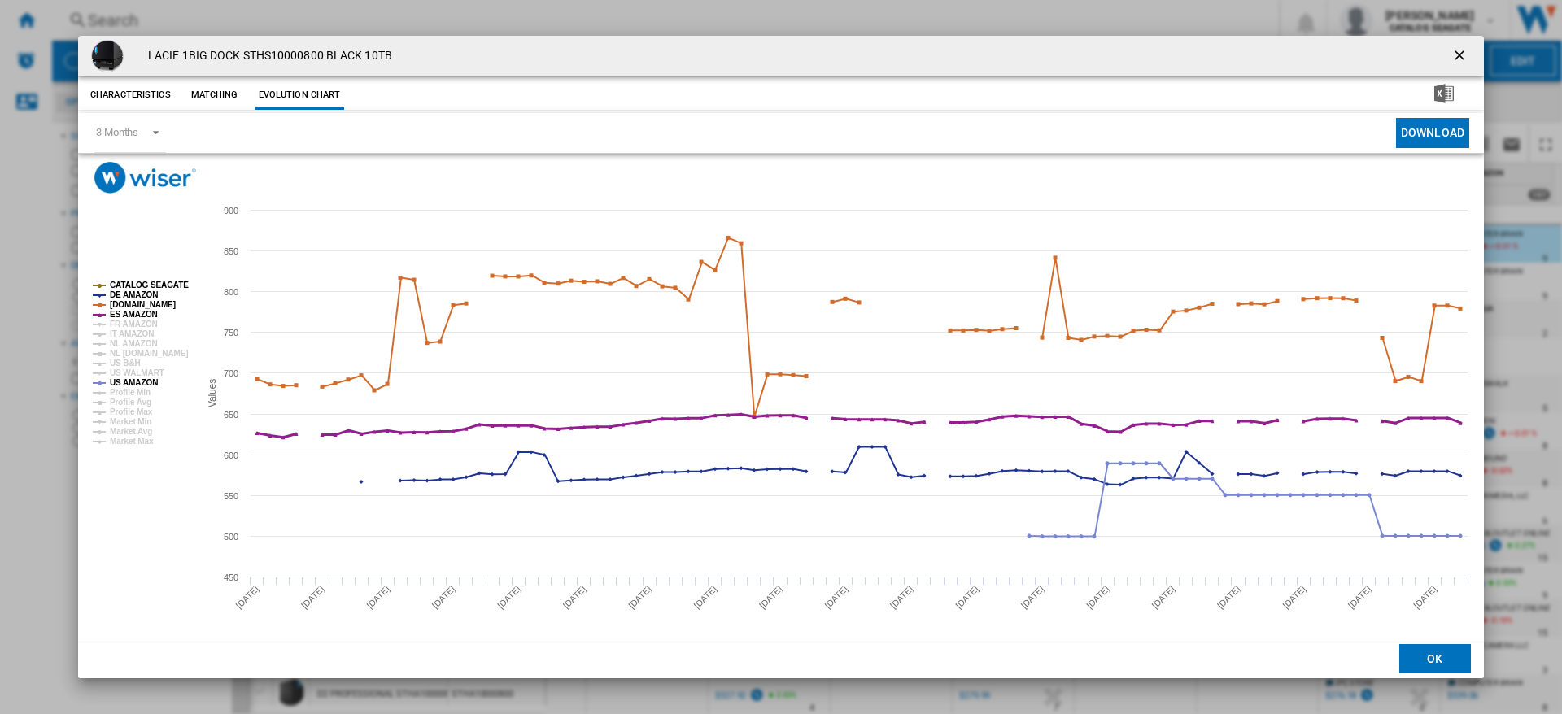
click at [138, 312] on tspan "ES AMAZON" at bounding box center [134, 314] width 48 height 9
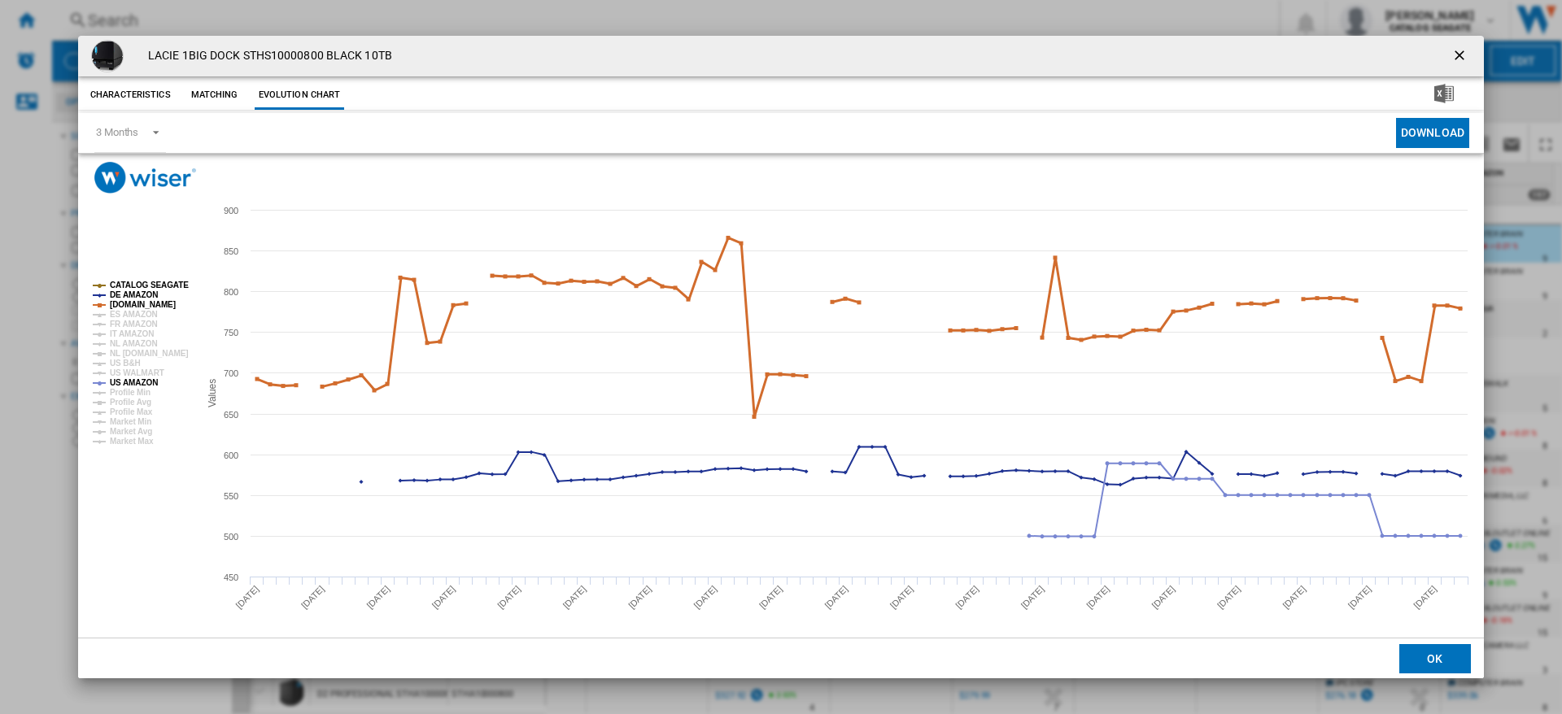
click at [138, 303] on tspan "[DOMAIN_NAME]" at bounding box center [143, 304] width 66 height 9
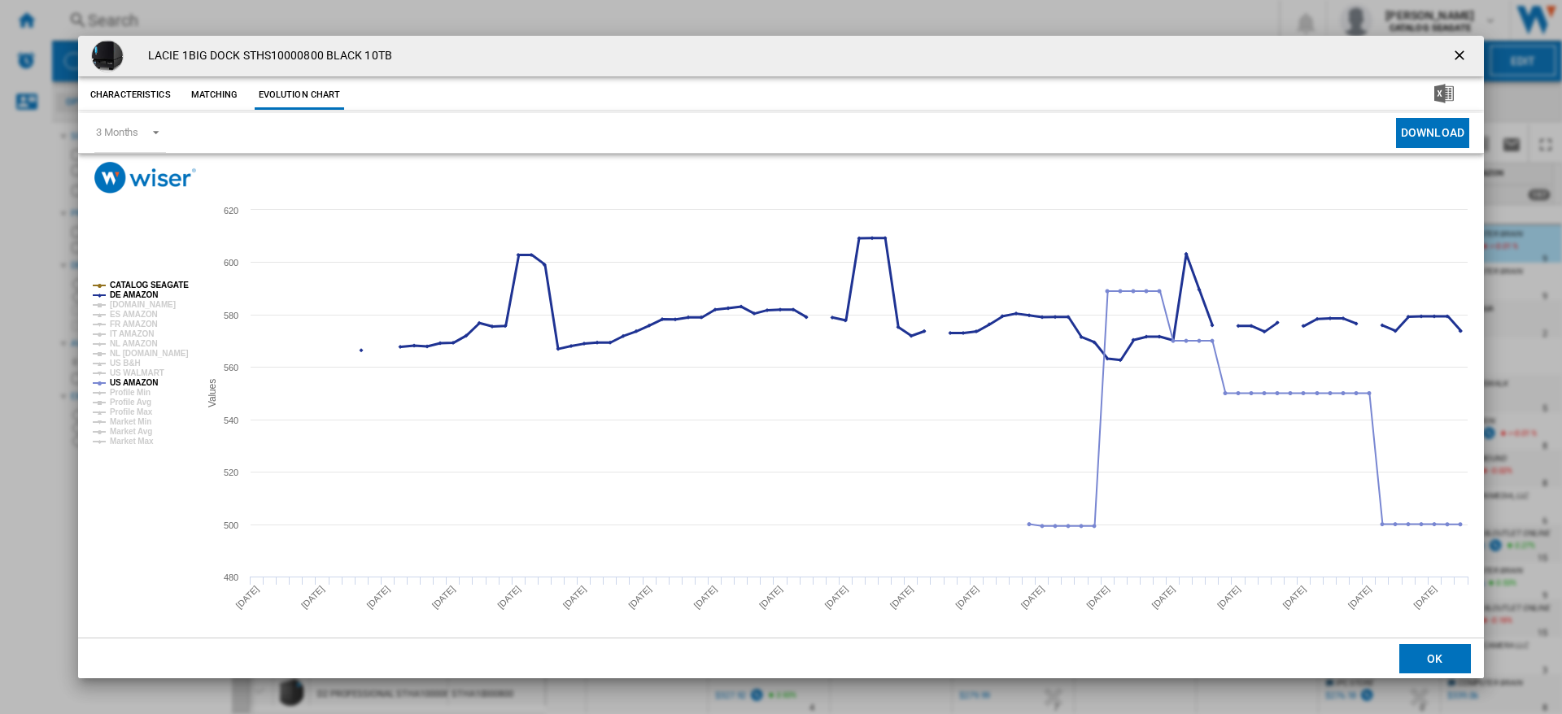
click at [137, 297] on tspan "DE AMAZON" at bounding box center [134, 294] width 48 height 9
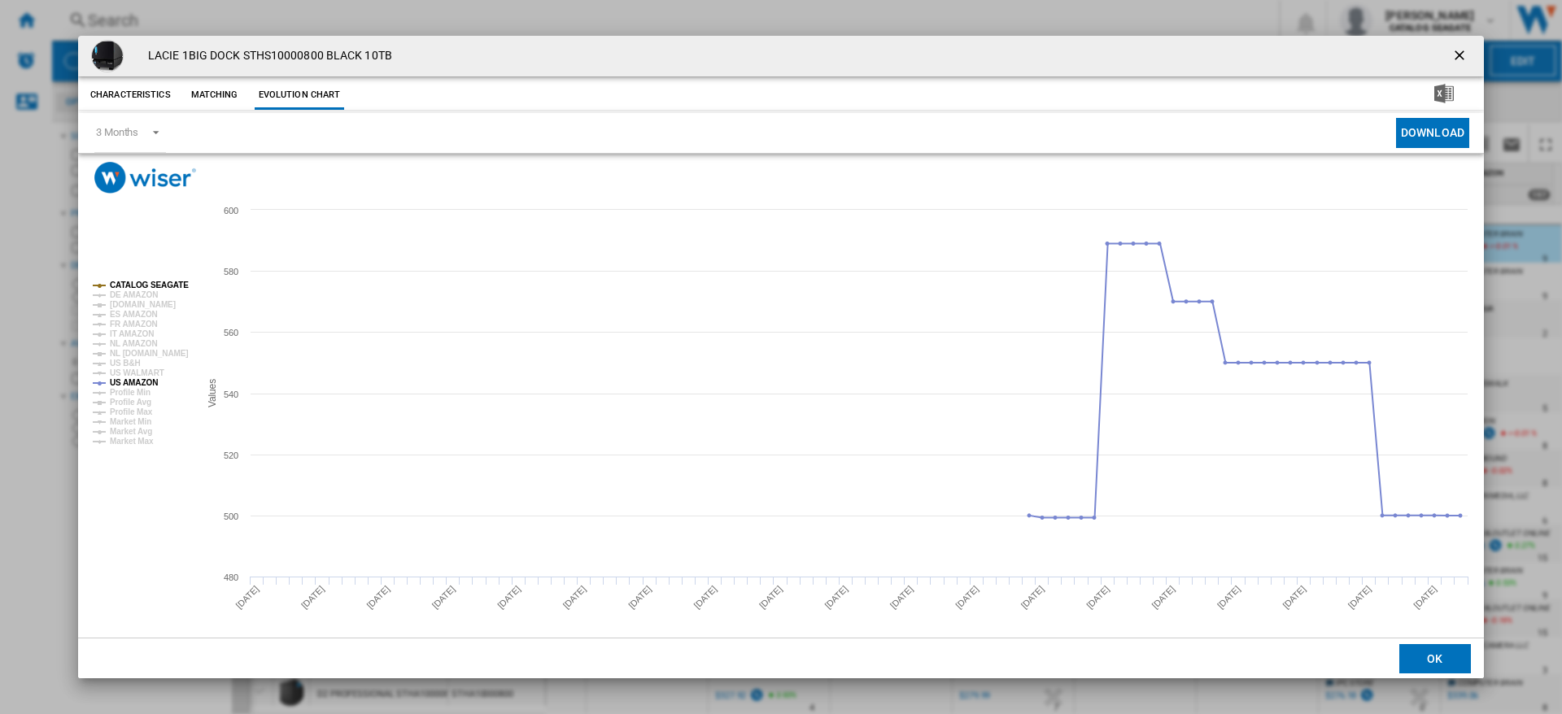
click at [136, 285] on tspan "CATALOG SEAGATE" at bounding box center [149, 285] width 79 height 9
drag, startPoint x: 1456, startPoint y: 53, endPoint x: 1465, endPoint y: 89, distance: 37.7
click at [1456, 53] on ng-md-icon "getI18NText('BUTTONS.CLOSE_DIALOG')" at bounding box center [1461, 57] width 20 height 20
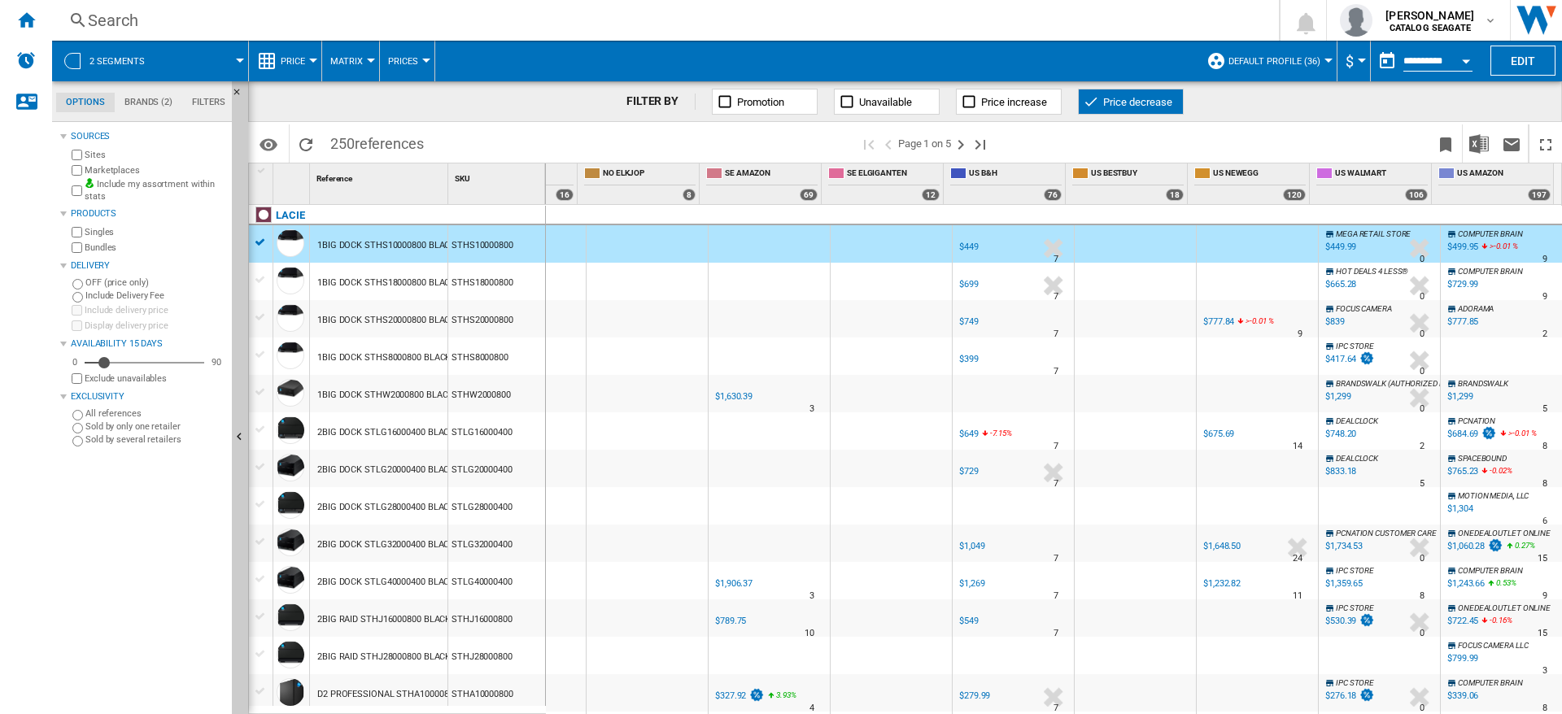
click at [893, 20] on div "Search" at bounding box center [662, 20] width 1149 height 23
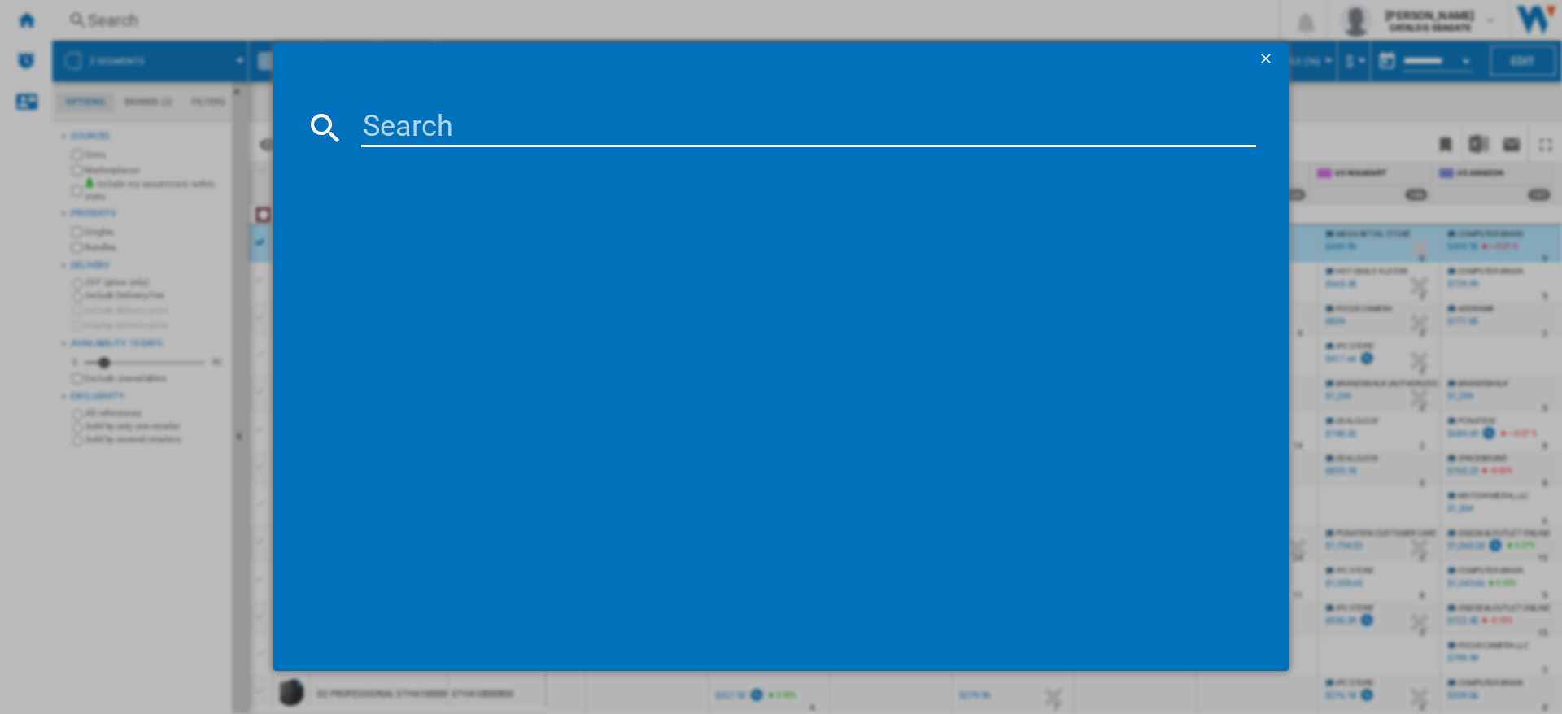
click at [1269, 60] on ng-md-icon "getI18NText('BUTTONS.CLOSE_DIALOG')" at bounding box center [1268, 60] width 20 height 20
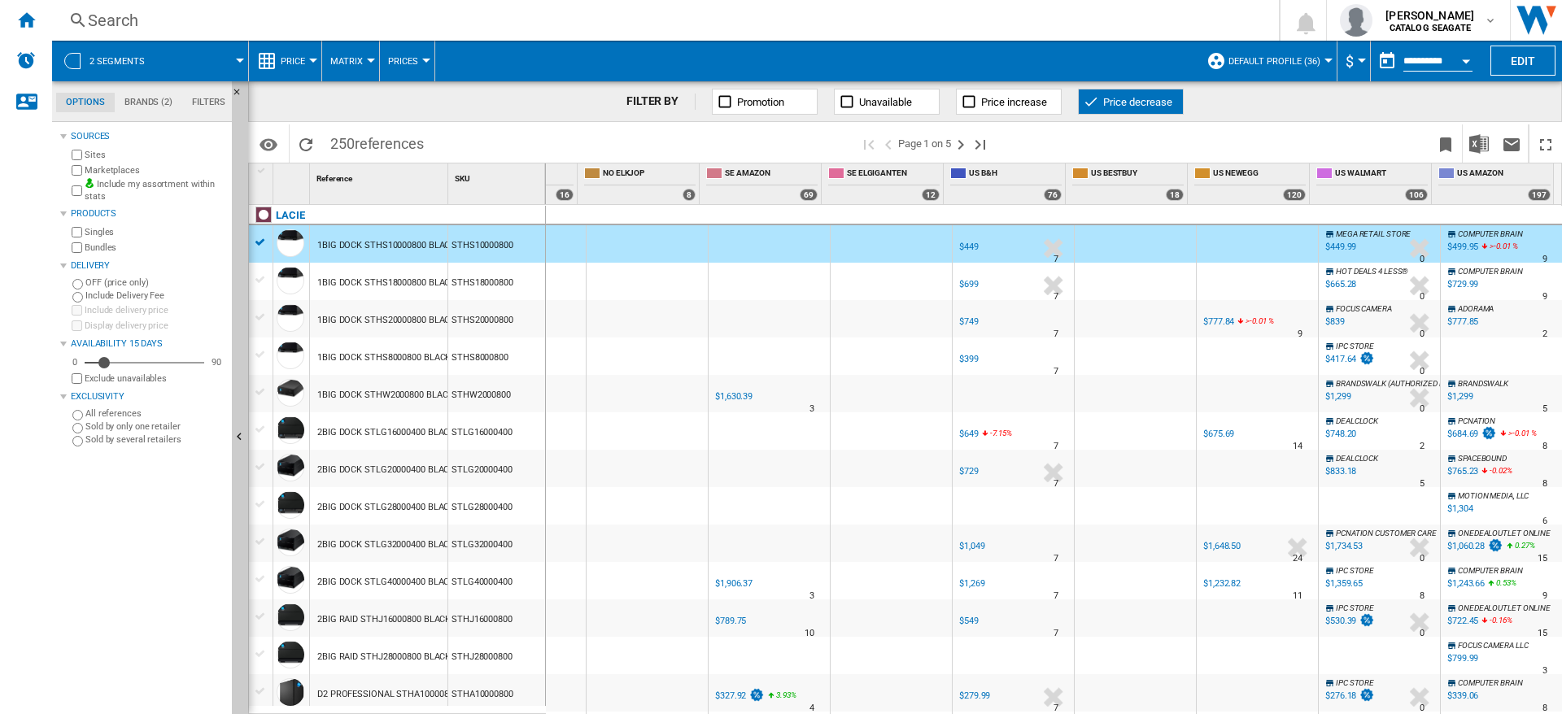
click at [526, 242] on div "STHS10000800" at bounding box center [496, 243] width 97 height 37
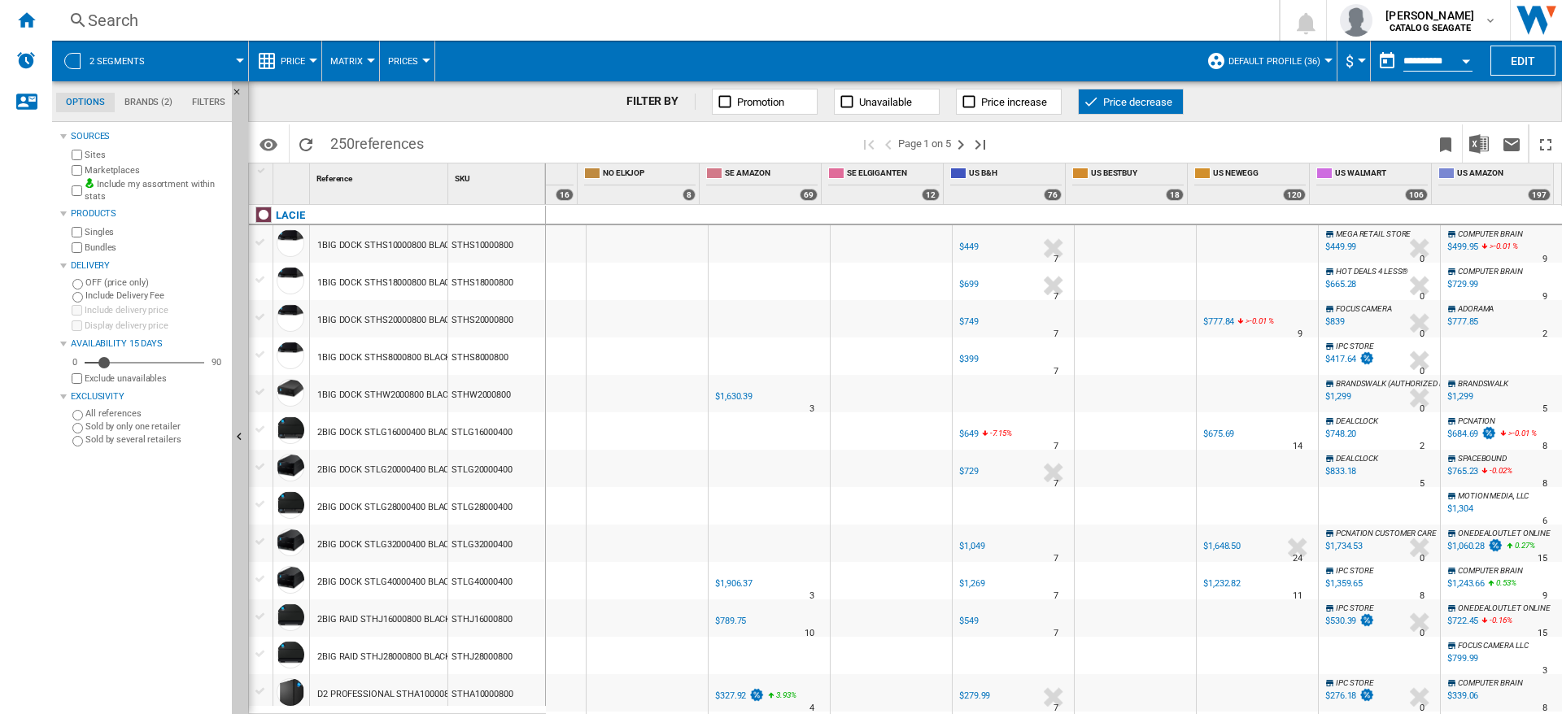
click at [491, 244] on div "STHS10000800" at bounding box center [496, 243] width 97 height 37
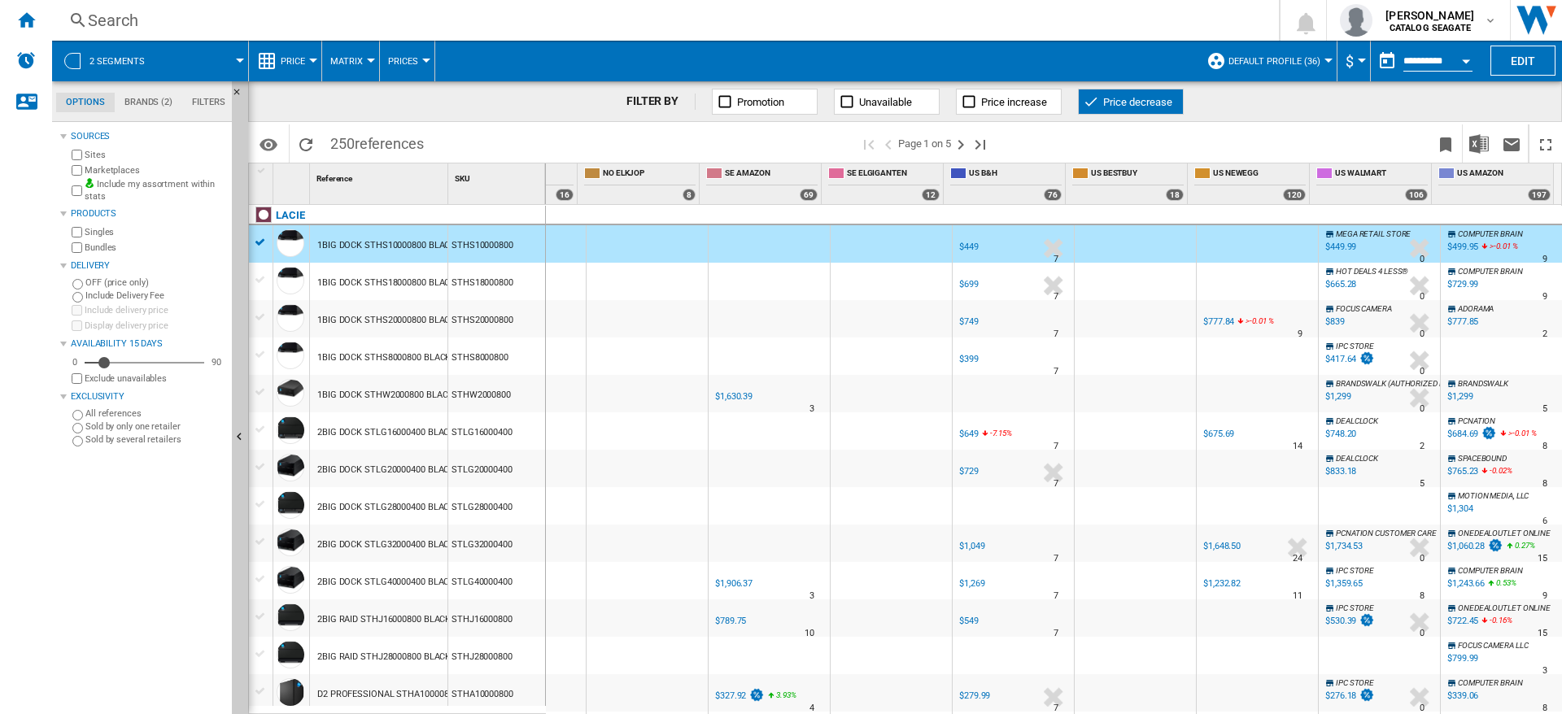
click at [491, 244] on div "STHS10000800" at bounding box center [496, 243] width 97 height 37
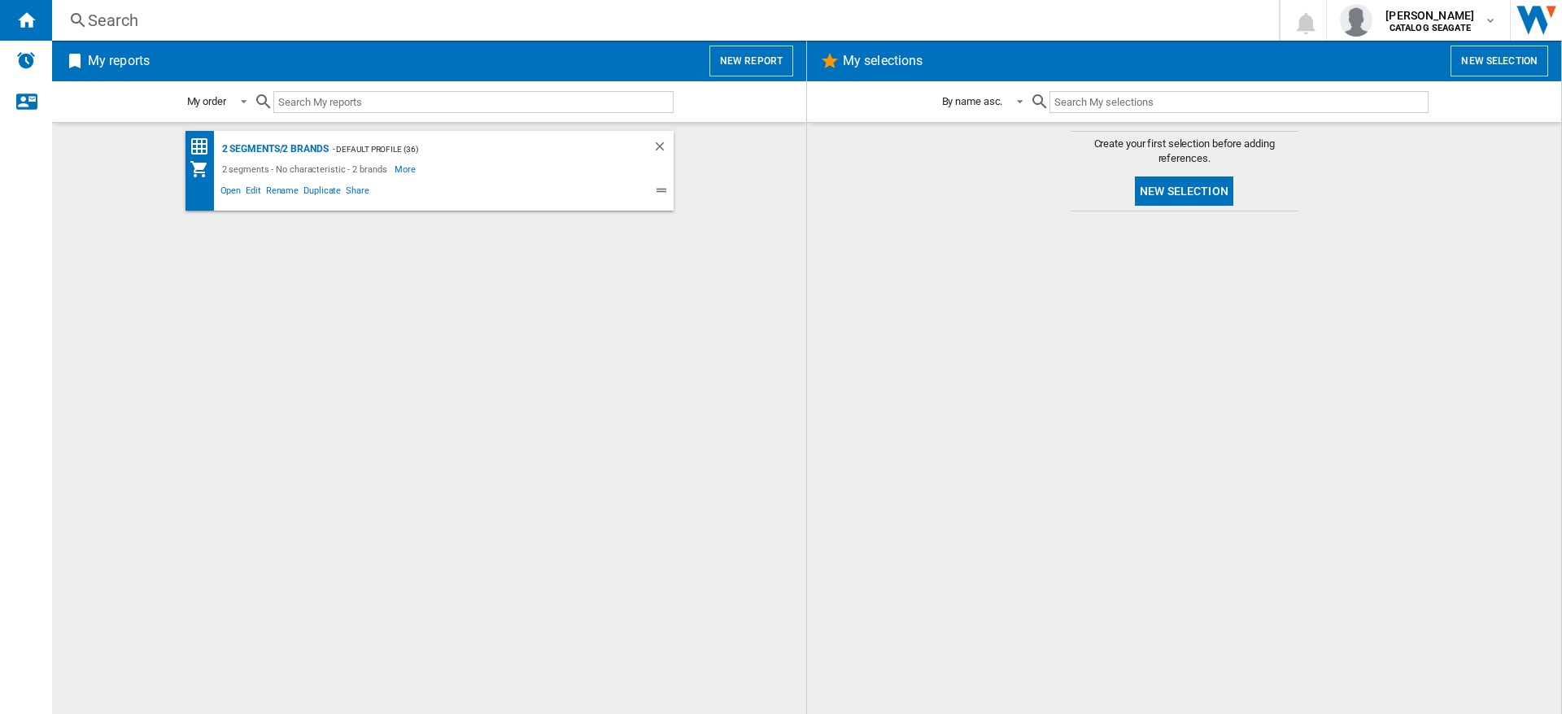
click at [549, 20] on div "Search" at bounding box center [662, 20] width 1149 height 23
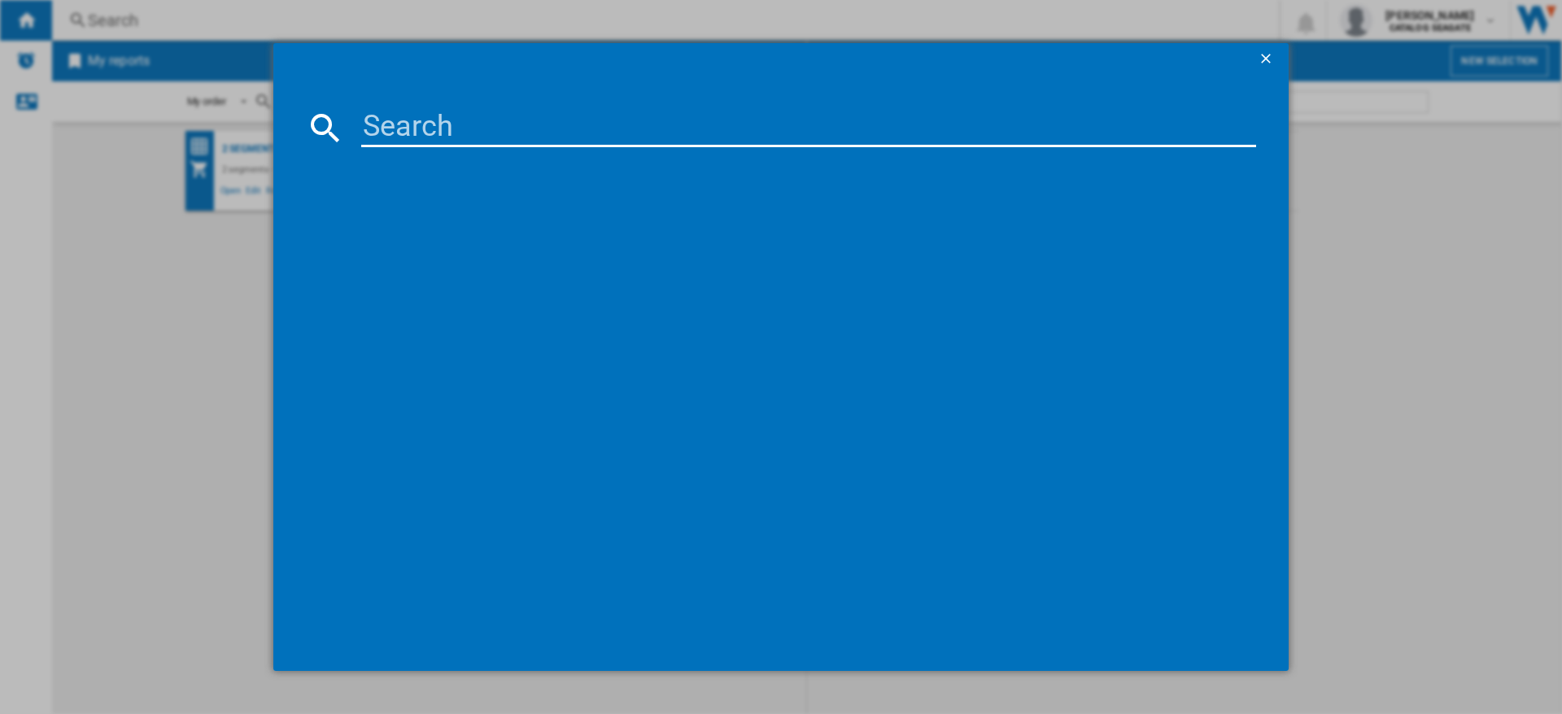
click at [679, 129] on input at bounding box center [808, 127] width 895 height 39
paste input "STHS10000800"
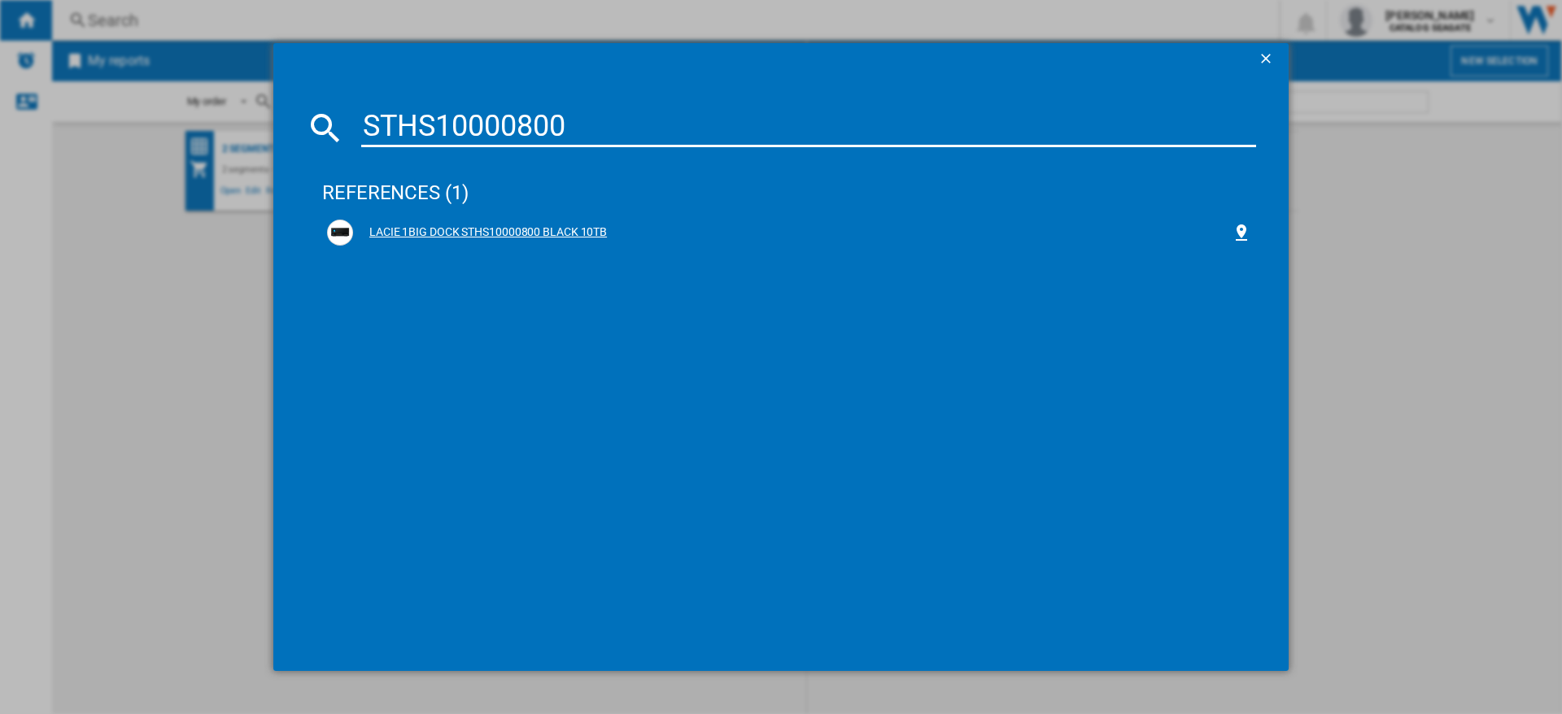
type input "STHS10000800"
click at [593, 234] on div "LACIE 1BIG DOCK STHS10000800 BLACK 10TB" at bounding box center [792, 233] width 879 height 16
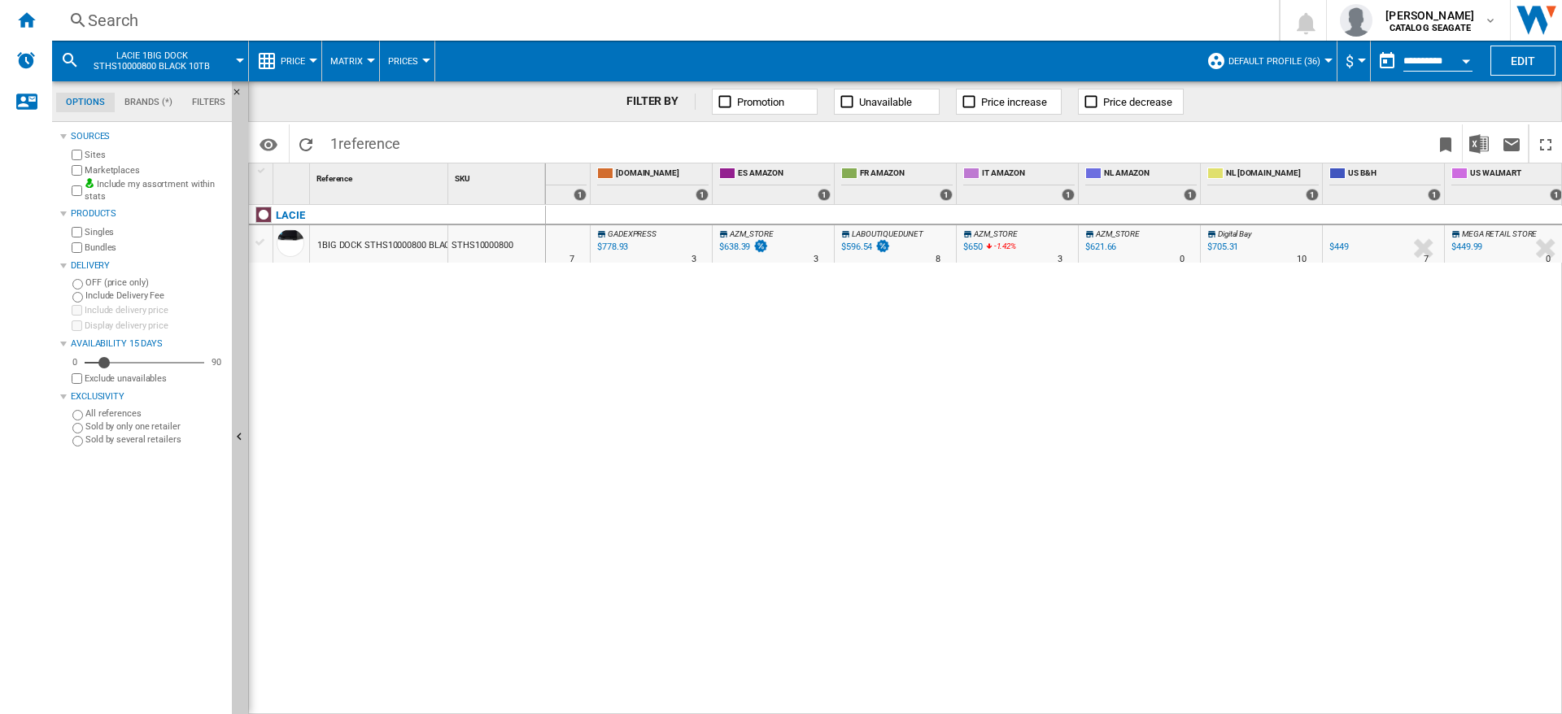
scroll to position [0, 447]
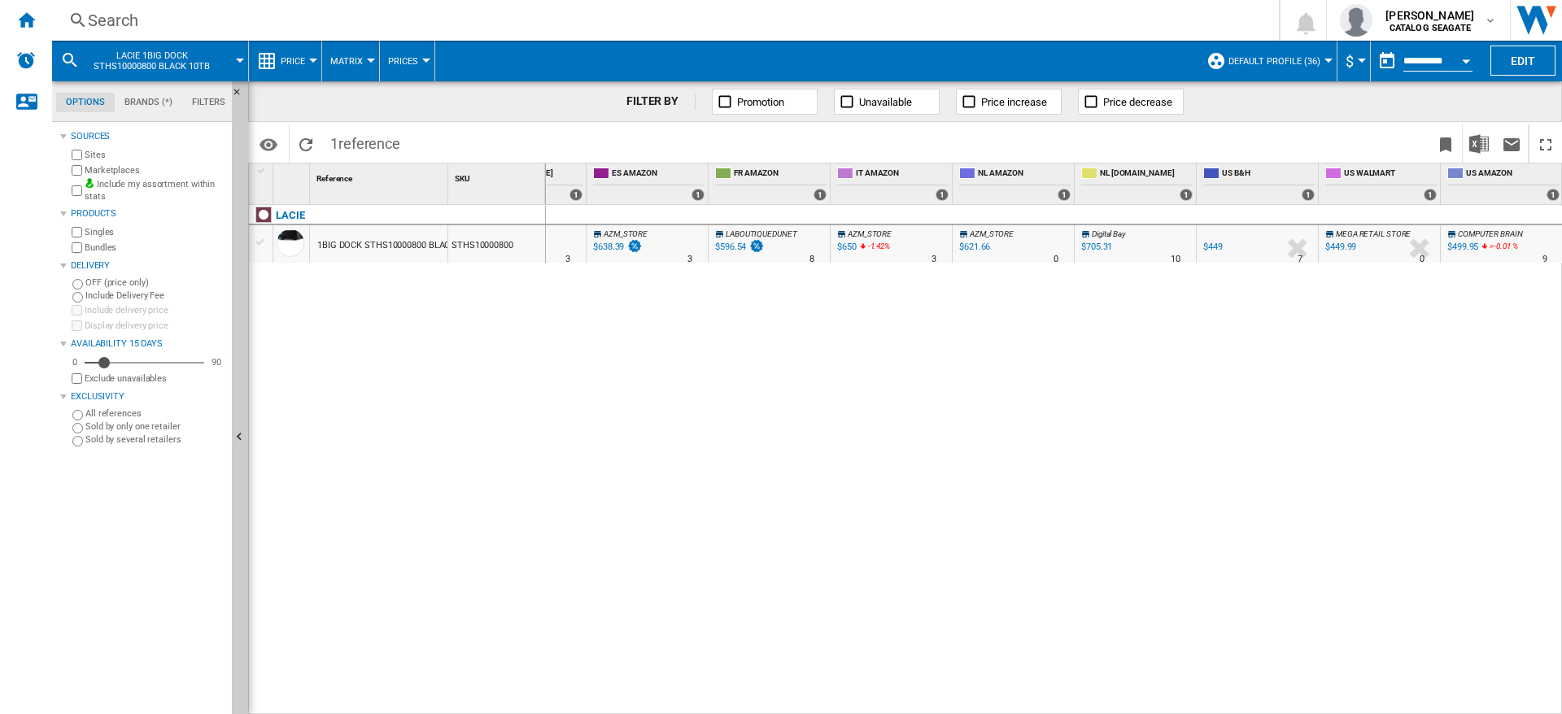
click at [1115, 321] on div "US B&H : US B&H -1.0 % $449 % N/A 7 US B&H : US B&H -1.0 % -$1 % N/A" at bounding box center [1054, 460] width 1017 height 510
click at [1054, 426] on div "US B&H : US B&H -1.0 % $449 % N/A 7 US B&H : US B&H -1.0 % -$1 % N/A" at bounding box center [1054, 460] width 1017 height 510
click at [905, 242] on div "AZM_STORE -1.0 % $650 -1.42 % N/A 3 AZM_STORE" at bounding box center [891, 247] width 115 height 37
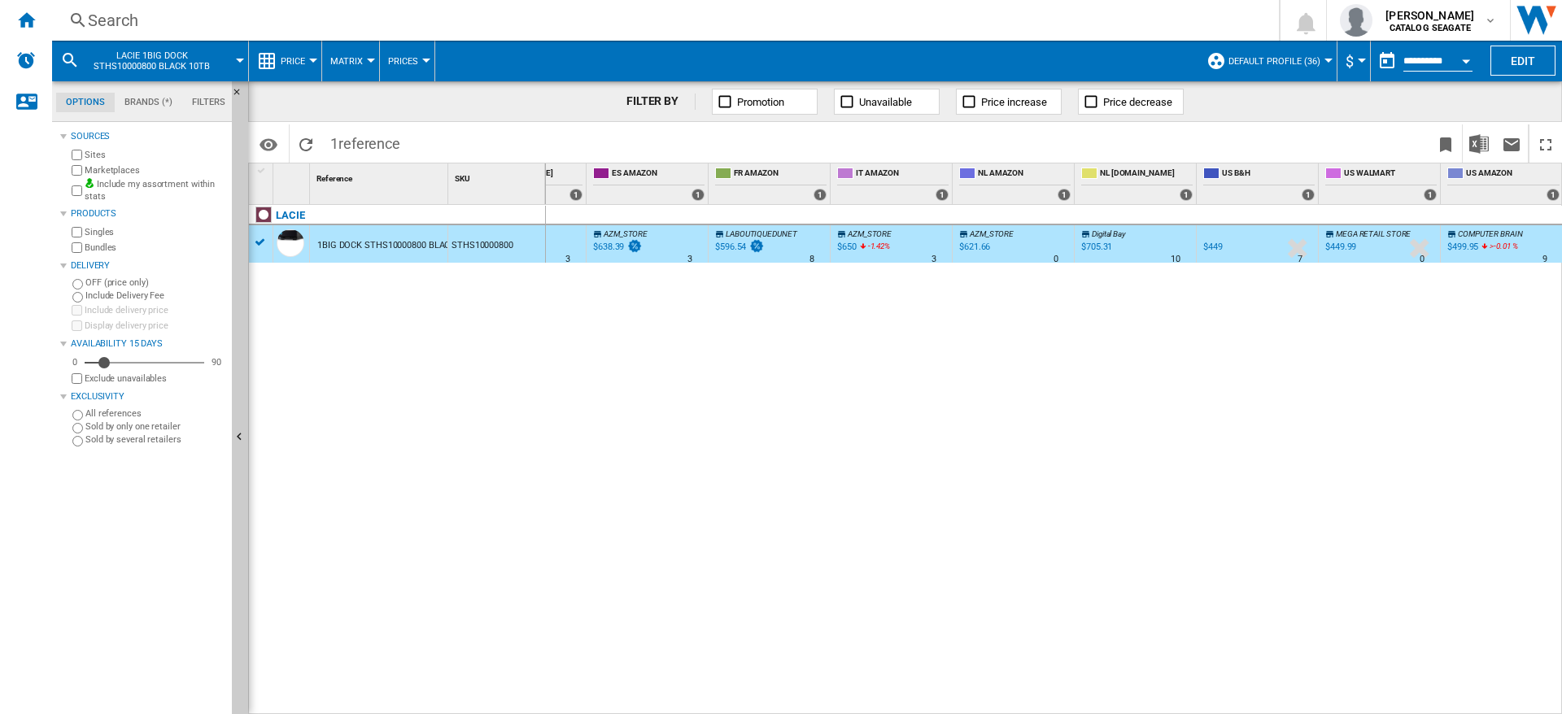
click at [1486, 242] on icon at bounding box center [1485, 249] width 10 height 20
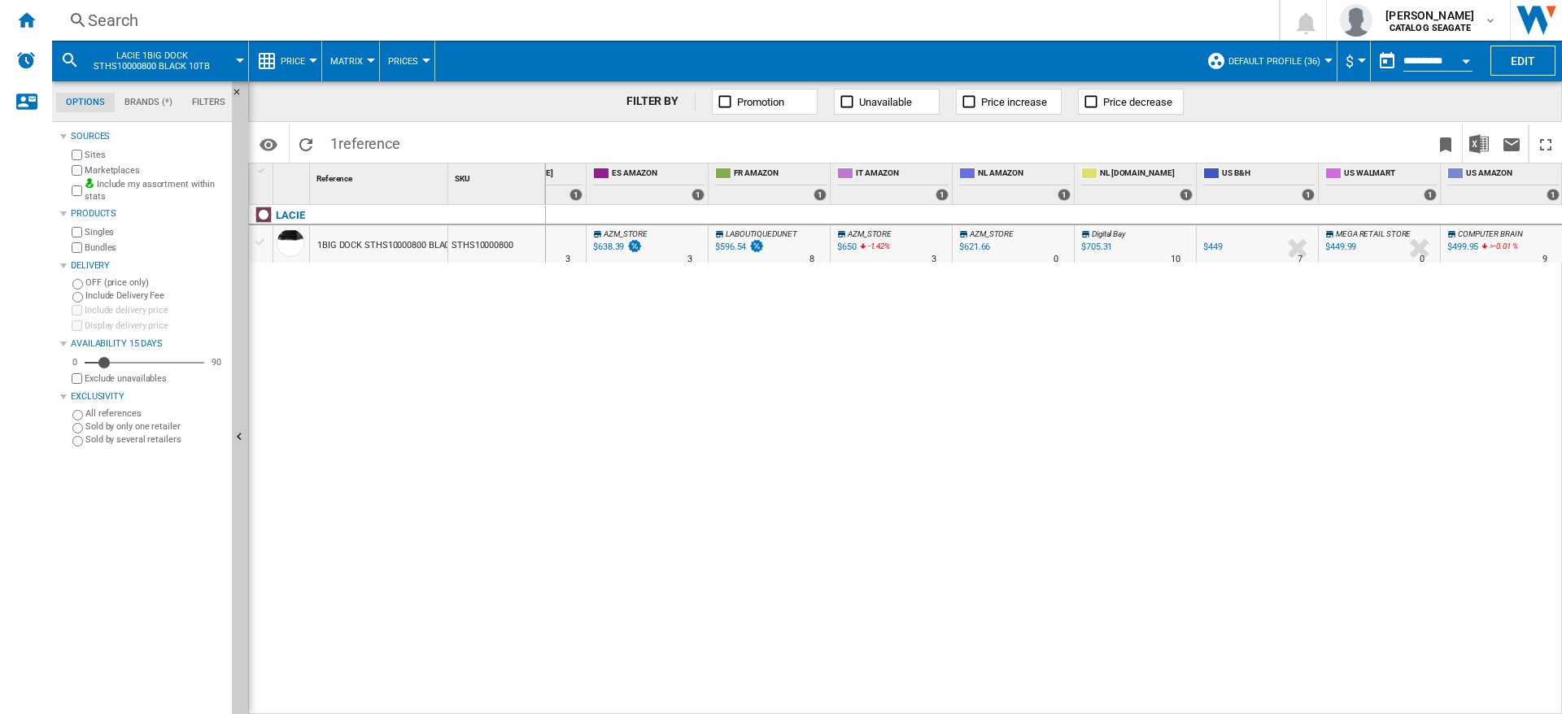
click at [1486, 242] on icon at bounding box center [1485, 249] width 10 height 20
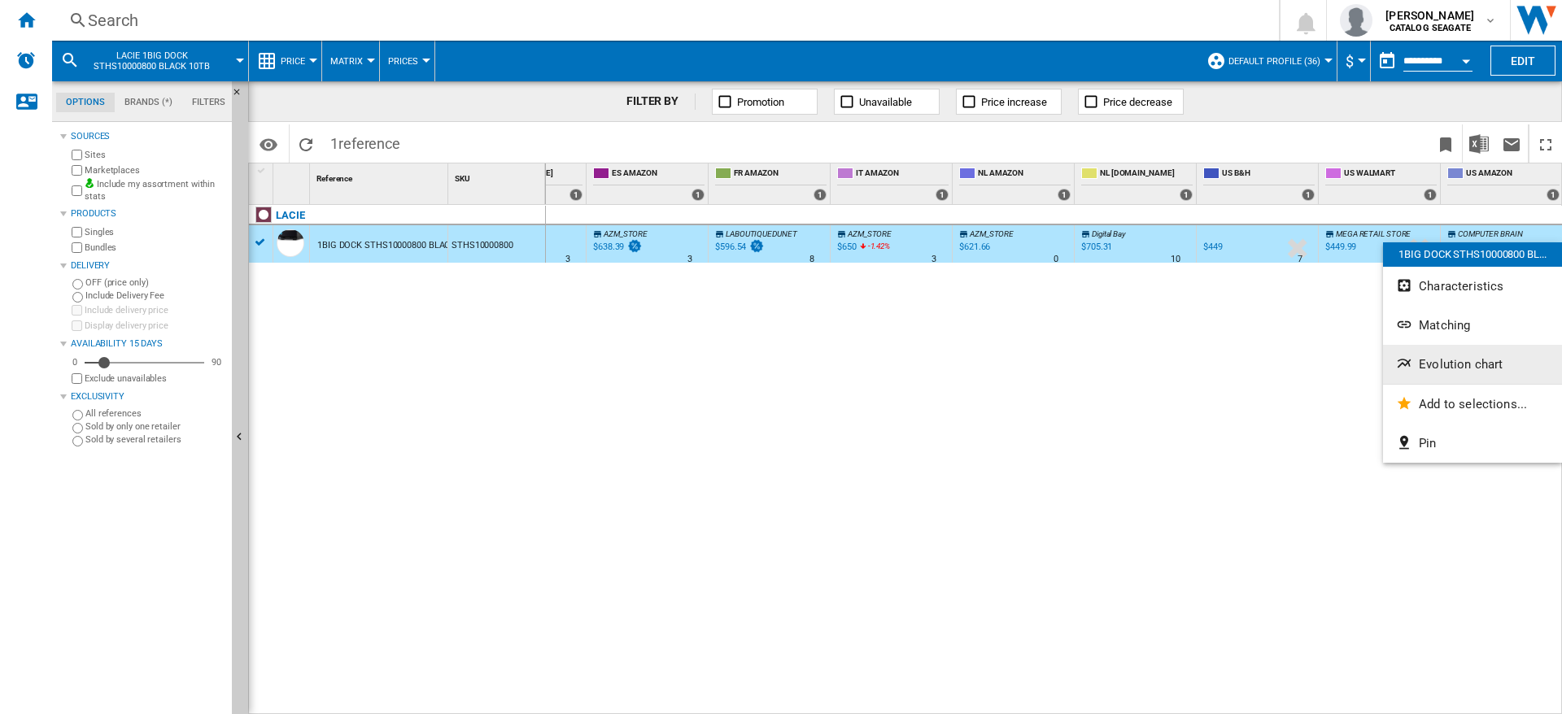
click at [1456, 367] on span "Evolution chart" at bounding box center [1461, 364] width 84 height 15
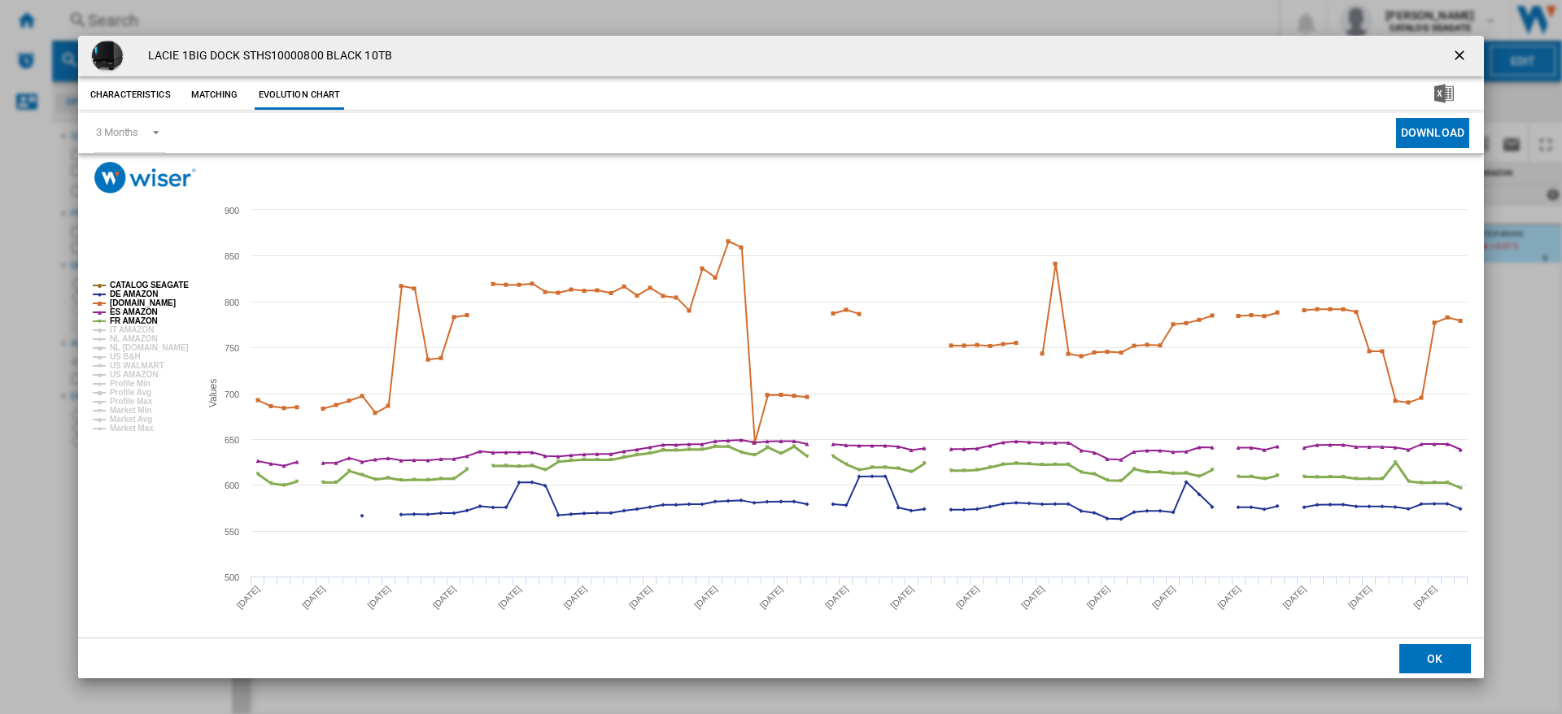
click at [124, 320] on tspan "FR AMAZON" at bounding box center [134, 320] width 48 height 9
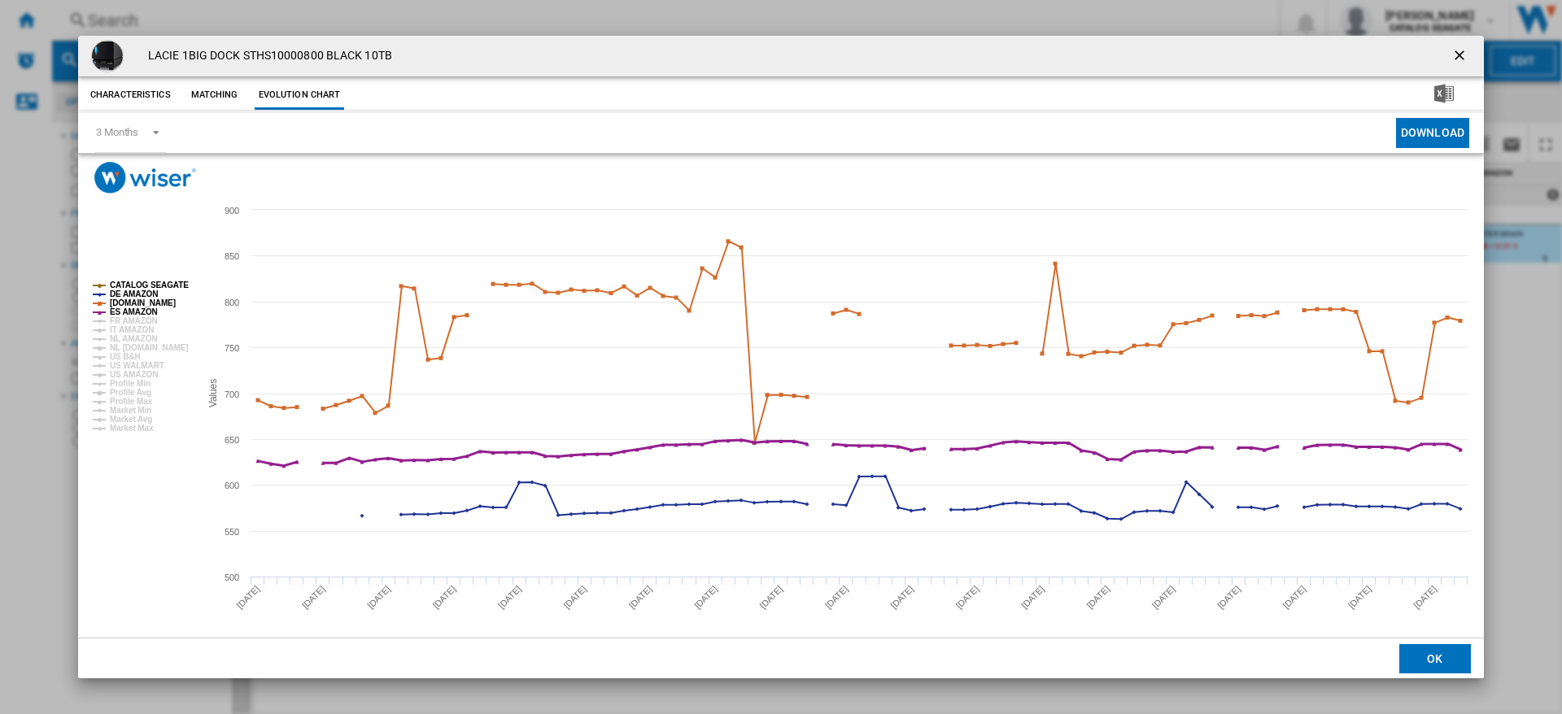
click at [124, 312] on tspan "ES AMAZON" at bounding box center [134, 312] width 48 height 9
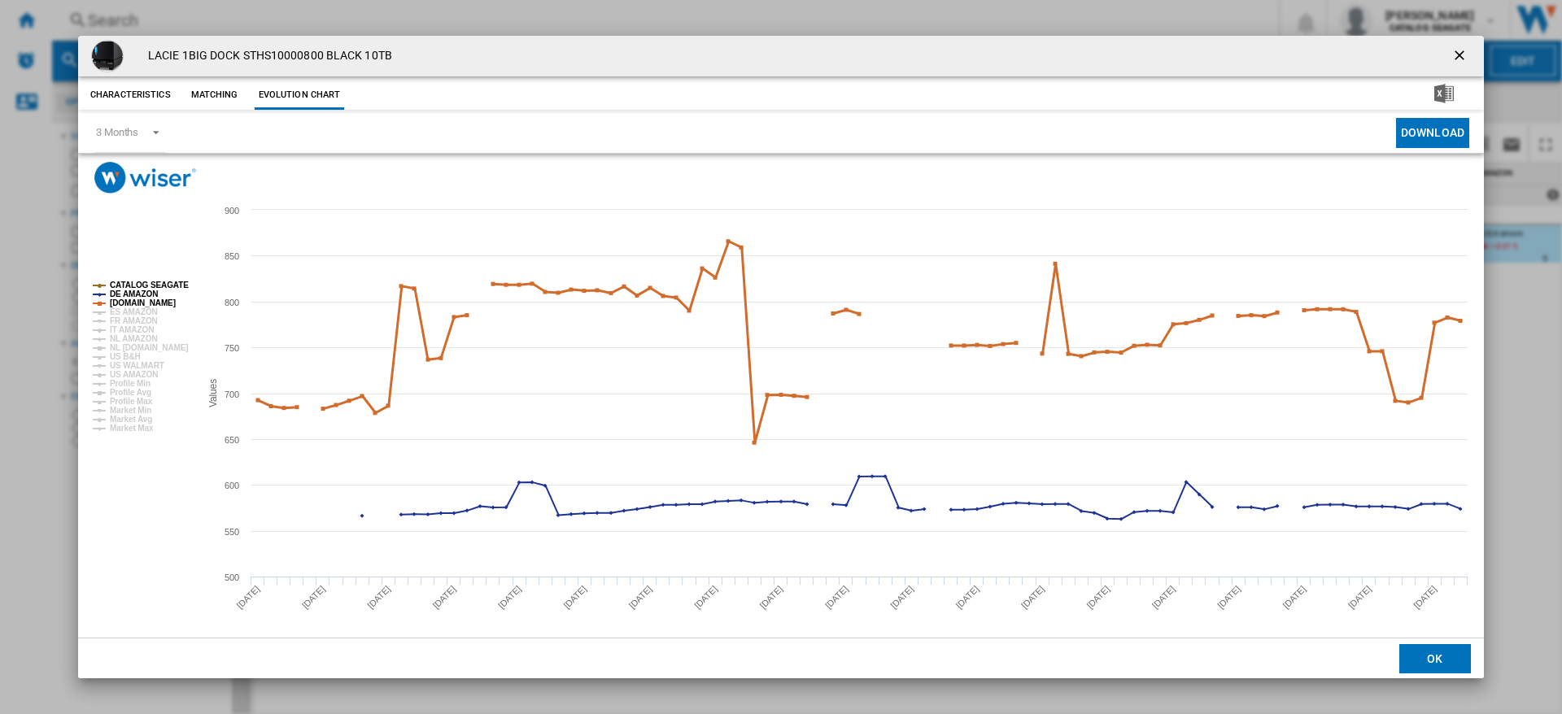
click at [123, 300] on tspan "[DOMAIN_NAME]" at bounding box center [143, 303] width 66 height 9
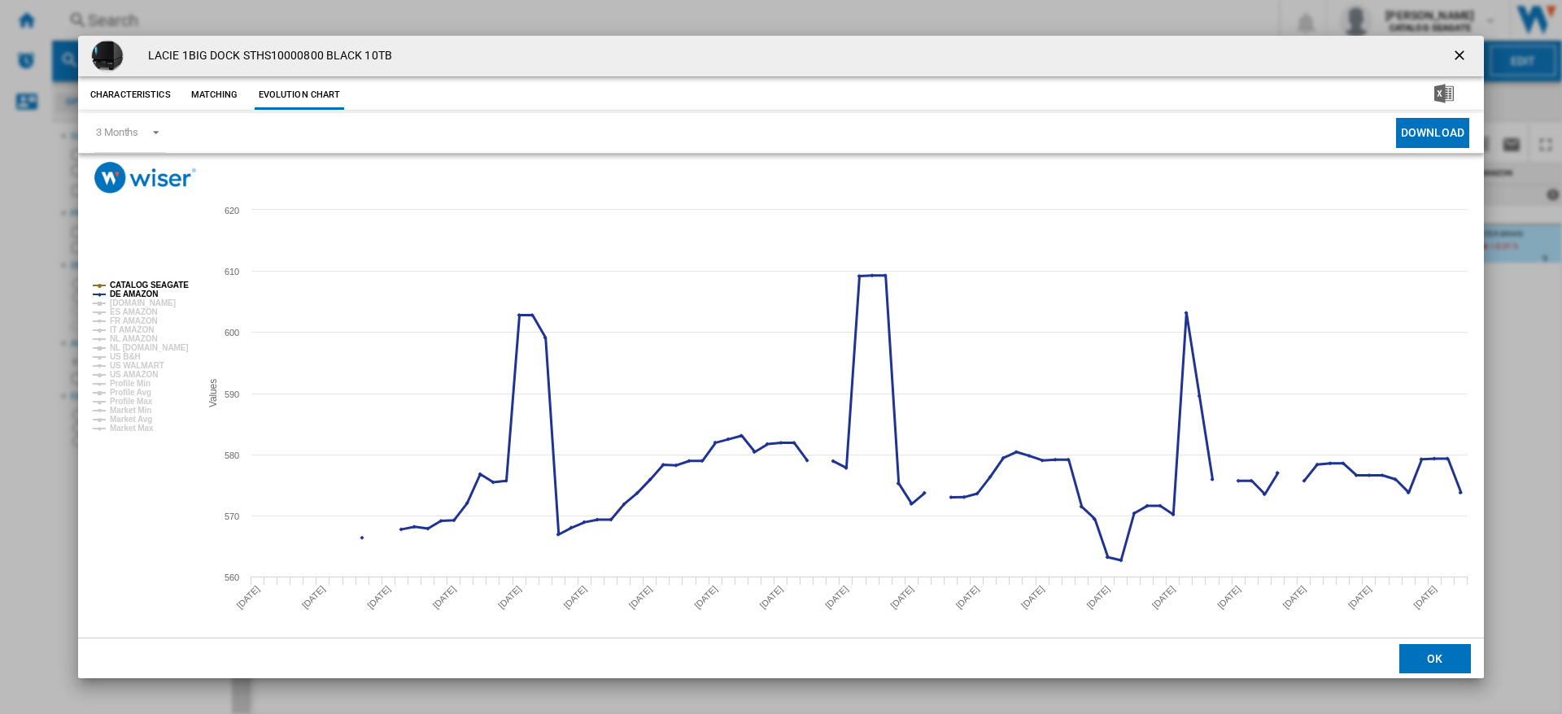
click at [123, 296] on tspan "DE AMAZON" at bounding box center [134, 294] width 48 height 9
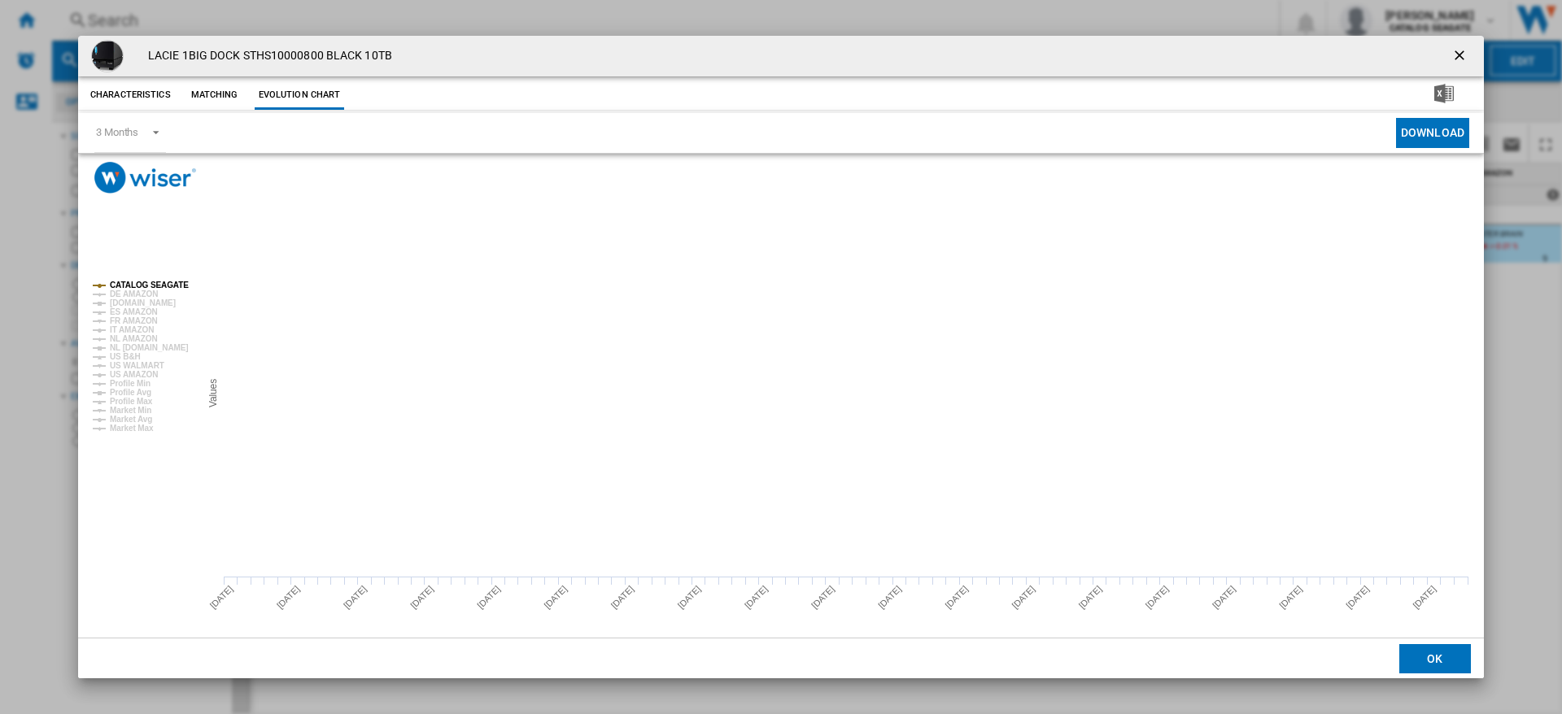
click at [122, 289] on tspan "CATALOG SEAGATE" at bounding box center [149, 285] width 79 height 9
click at [132, 373] on tspan "US AMAZON" at bounding box center [134, 374] width 48 height 9
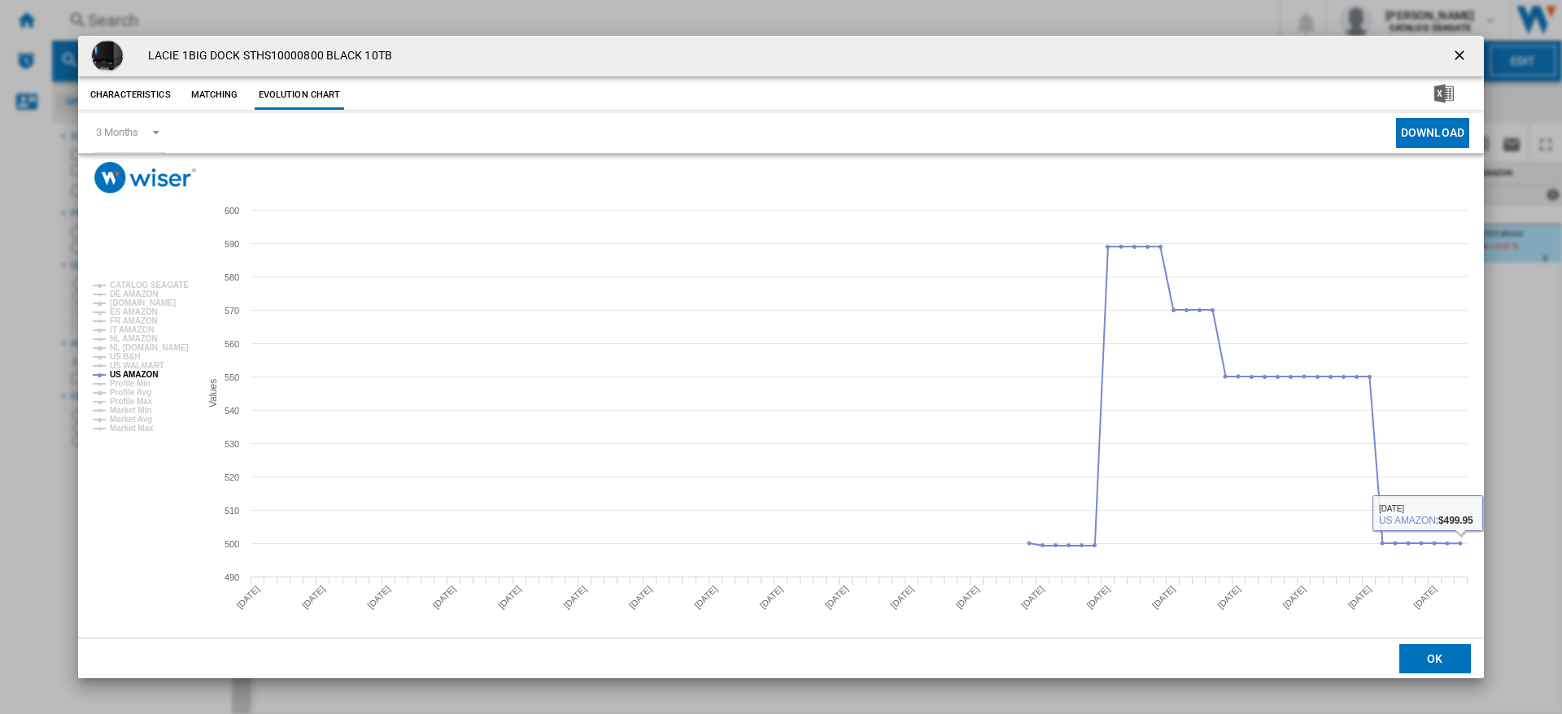
click at [1503, 462] on div "LACIE 1BIG DOCK STHS10000800 BLACK 10TB Characteristics Matching Evolution char…" at bounding box center [781, 357] width 1562 height 714
click at [1465, 56] on ng-md-icon "getI18NText('BUTTONS.CLOSE_DIALOG')" at bounding box center [1461, 57] width 20 height 20
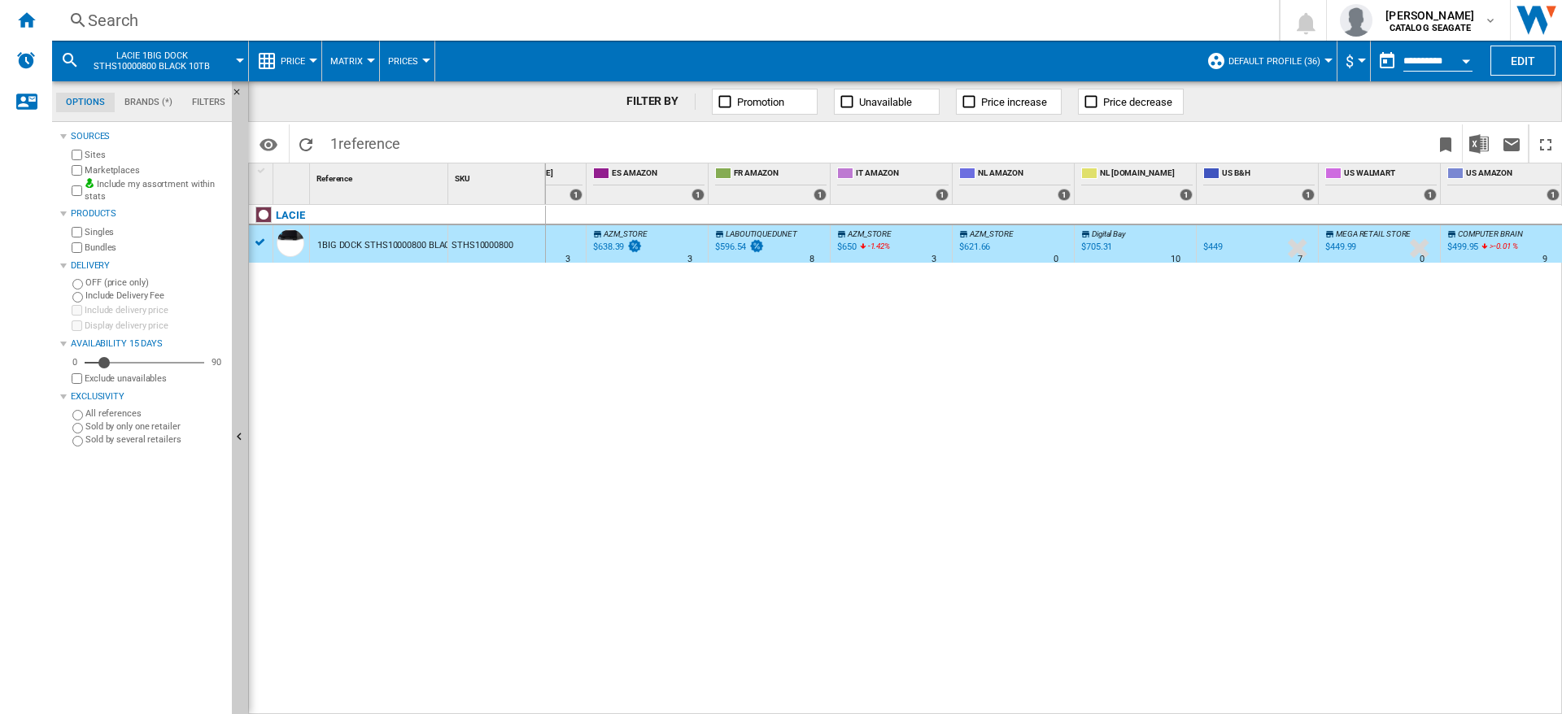
click at [761, 492] on div "US B&H : US B&H -1.0 % $449 % N/A 7 US B&H : US B&H -1.0 % -$1 % N/A" at bounding box center [1054, 460] width 1017 height 510
